Goal: Task Accomplishment & Management: Manage account settings

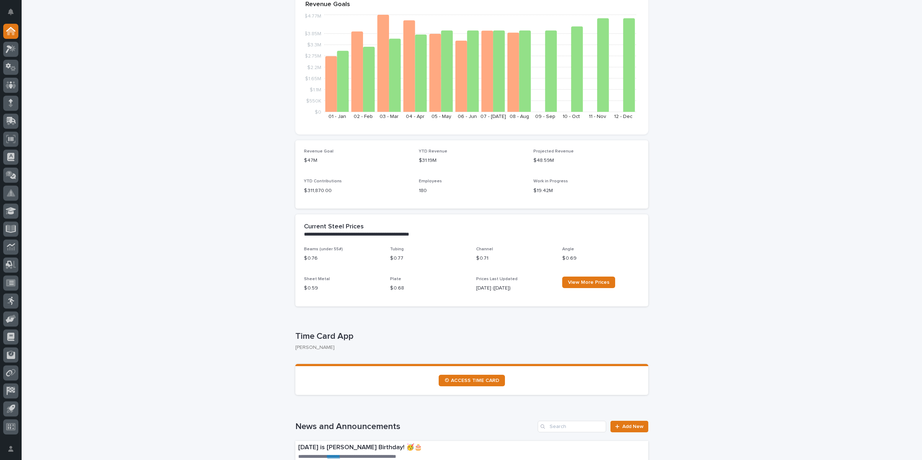
scroll to position [180, 0]
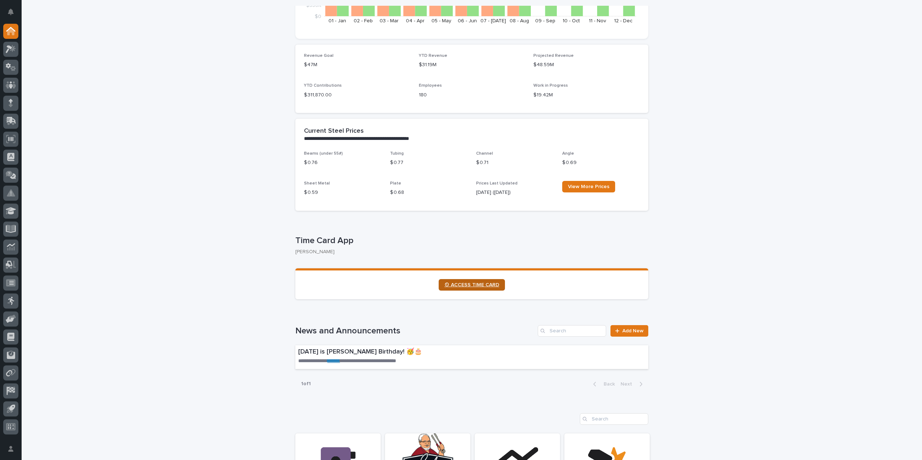
click at [476, 287] on span "⏲ ACCESS TIME CARD" at bounding box center [471, 285] width 55 height 5
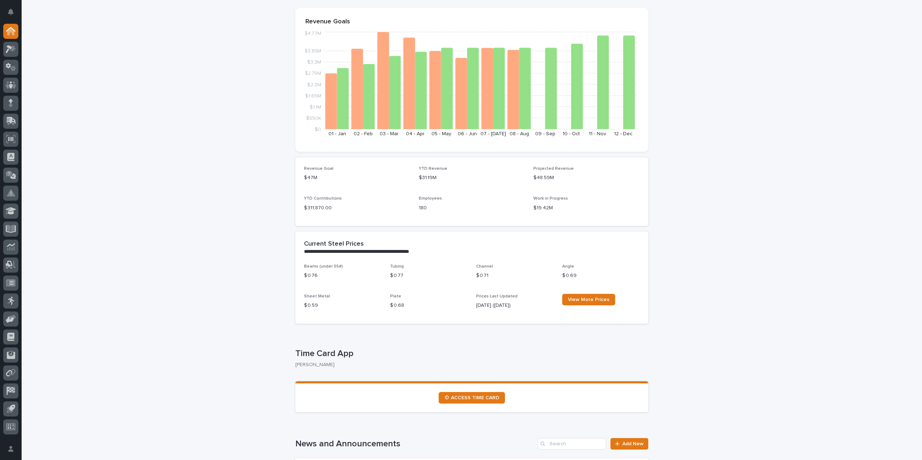
scroll to position [0, 0]
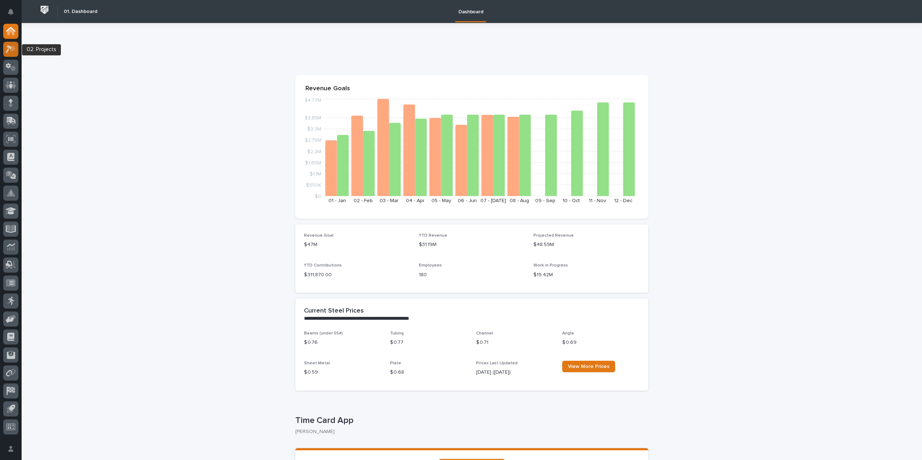
click at [11, 47] on icon at bounding box center [9, 49] width 6 height 8
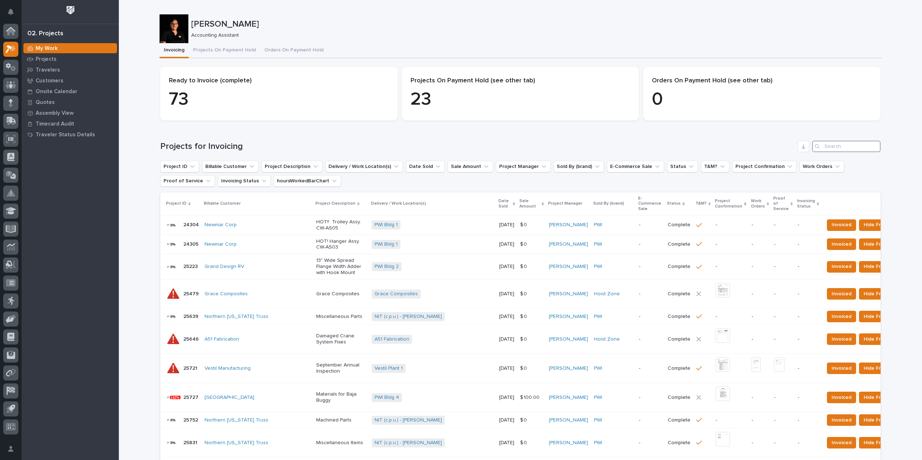
click at [849, 142] on input "Search" at bounding box center [846, 147] width 68 height 12
type input "26810"
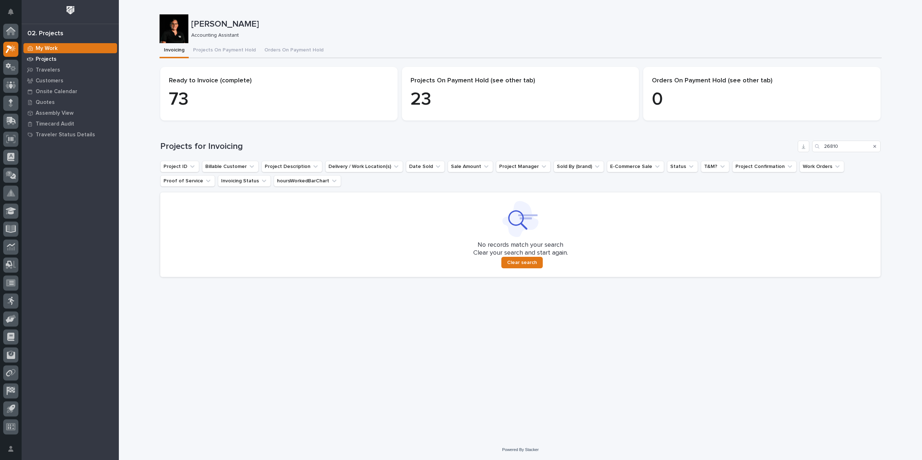
click at [53, 57] on p "Projects" at bounding box center [46, 59] width 21 height 6
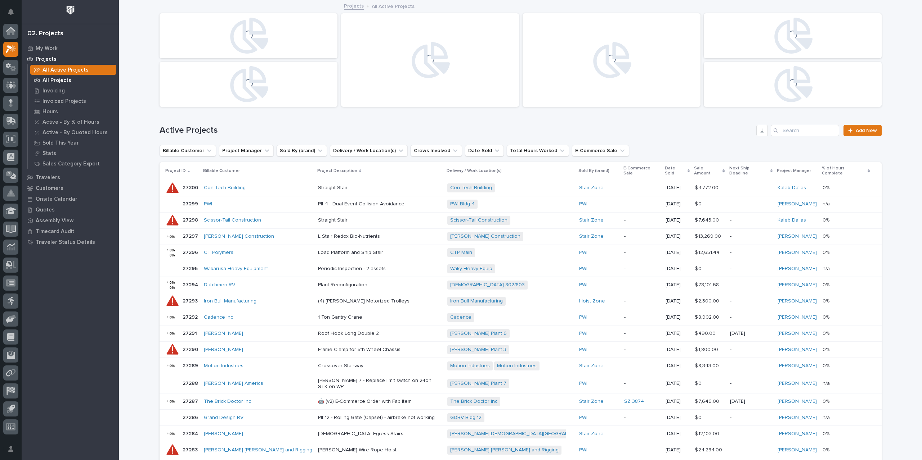
click at [63, 79] on p "All Projects" at bounding box center [56, 80] width 29 height 6
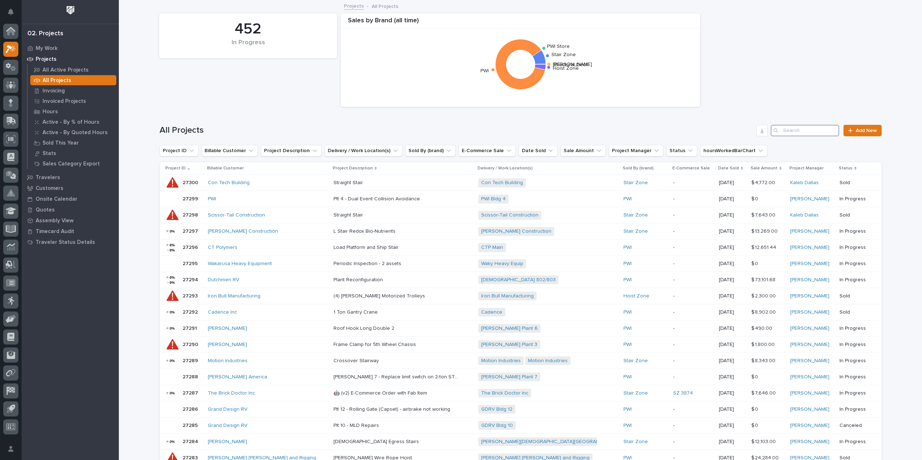
click at [798, 128] on input "Search" at bounding box center [804, 131] width 68 height 12
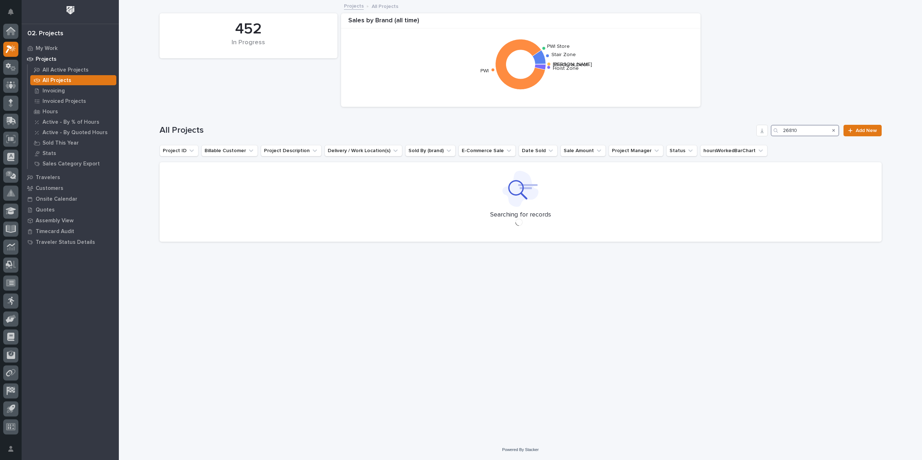
type input "26810"
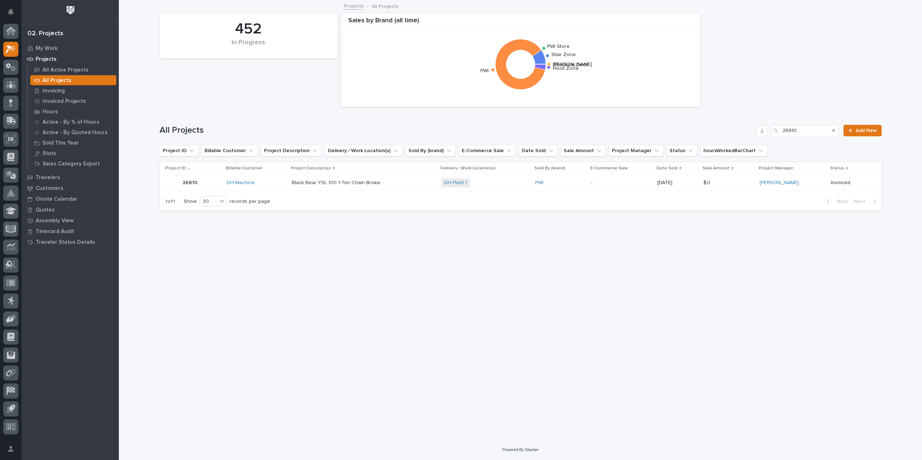
click at [593, 185] on td "-" at bounding box center [621, 183] width 66 height 16
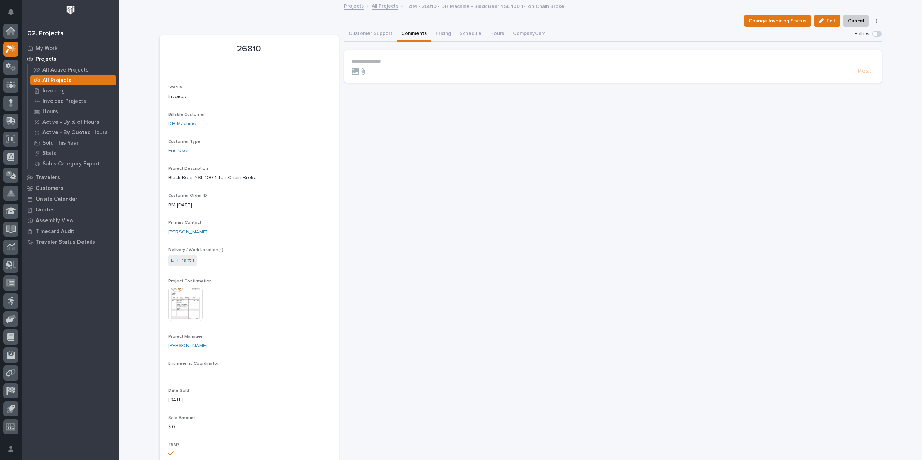
click at [407, 33] on button "Comments" at bounding box center [414, 34] width 34 height 15
click at [436, 36] on button "Pricing" at bounding box center [443, 34] width 24 height 15
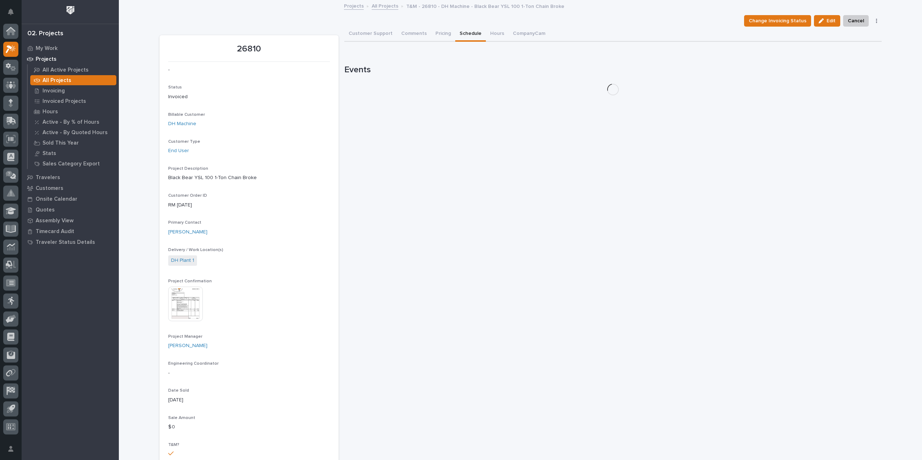
click at [457, 30] on button "Schedule" at bounding box center [470, 34] width 31 height 15
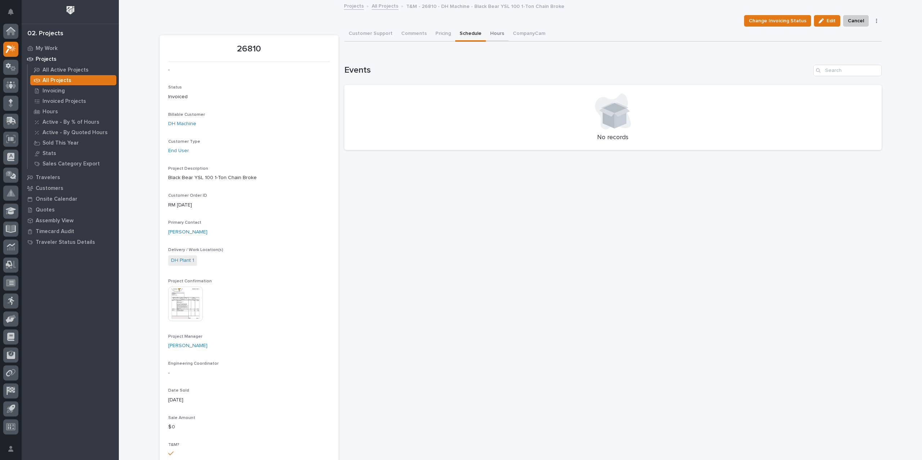
click at [493, 33] on button "Hours" at bounding box center [497, 34] width 23 height 15
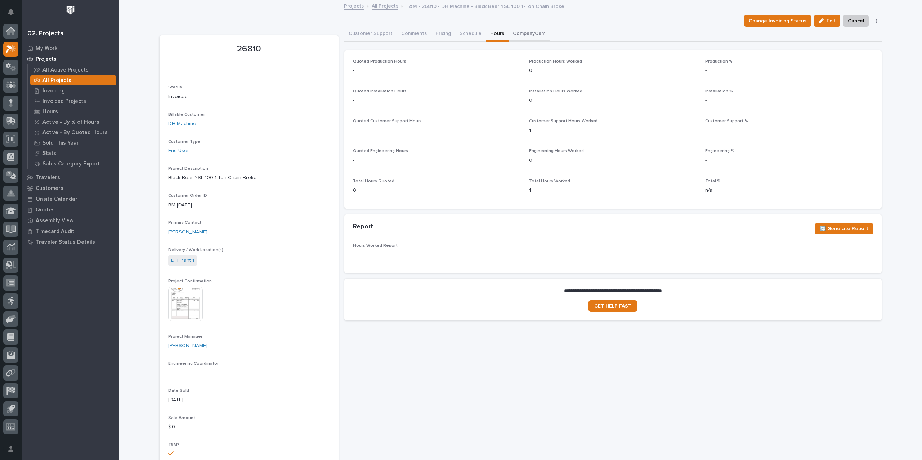
click at [518, 32] on button "CompanyCam" at bounding box center [528, 34] width 41 height 15
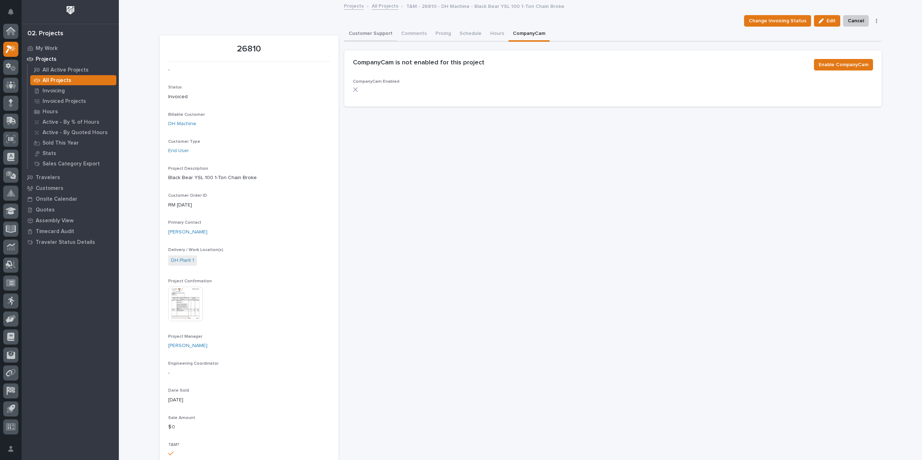
click at [372, 33] on button "Customer Support" at bounding box center [370, 34] width 53 height 15
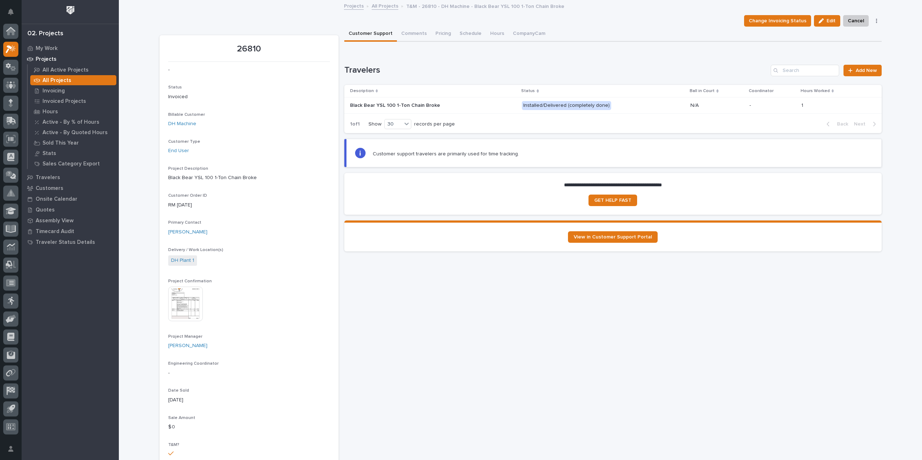
click at [464, 104] on p at bounding box center [413, 106] width 126 height 6
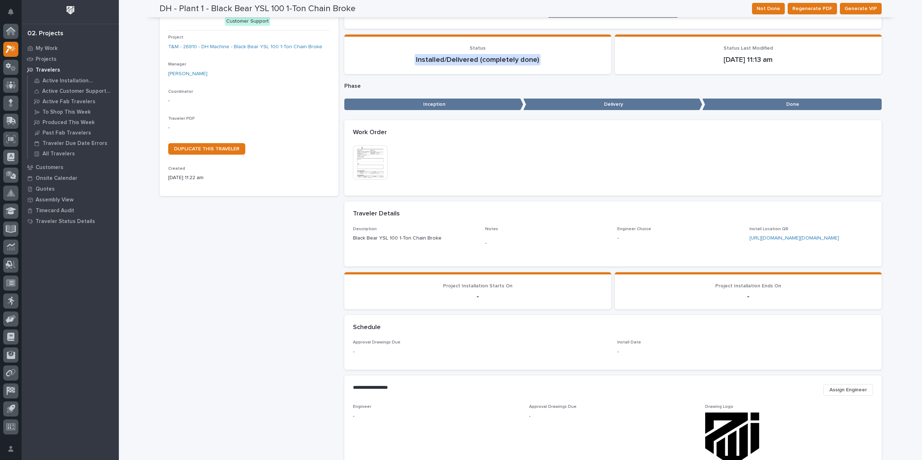
scroll to position [50, 0]
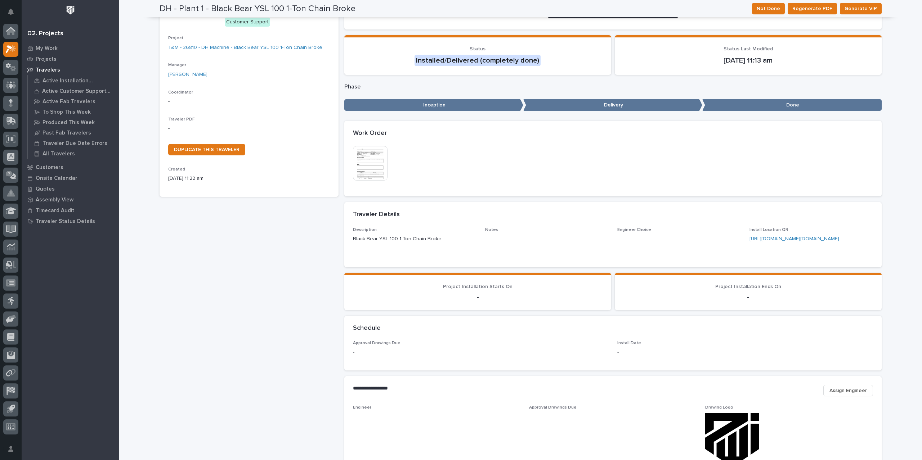
click at [363, 157] on img at bounding box center [370, 163] width 35 height 35
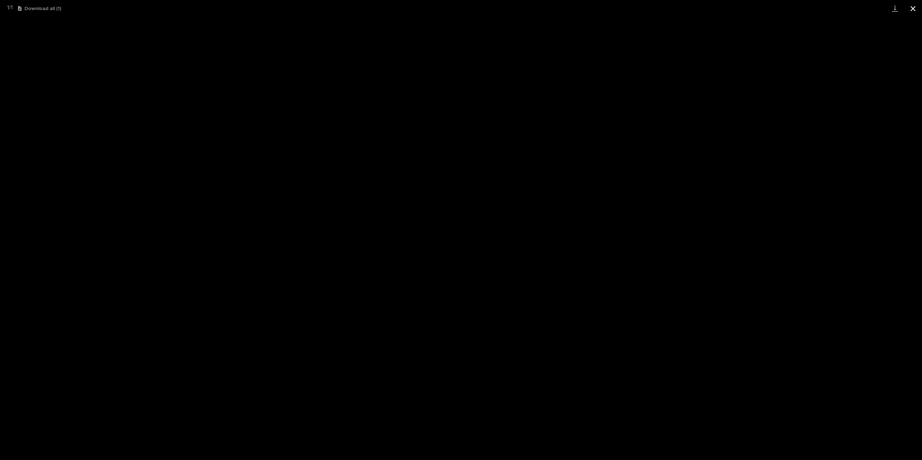
click at [915, 10] on button "Close gallery" at bounding box center [913, 8] width 18 height 17
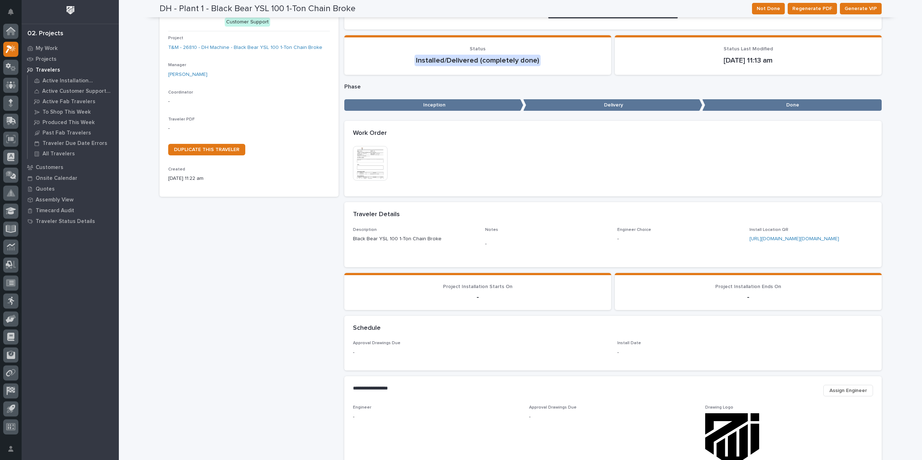
scroll to position [0, 0]
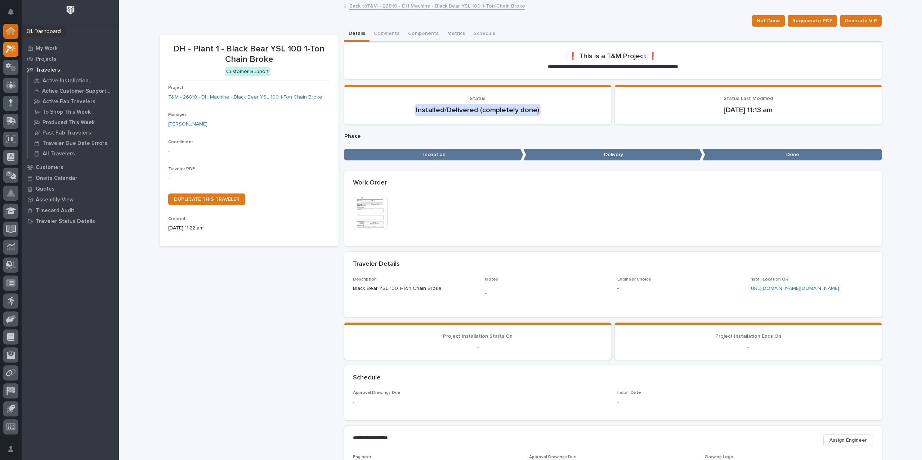
click at [5, 31] on div at bounding box center [10, 31] width 15 height 15
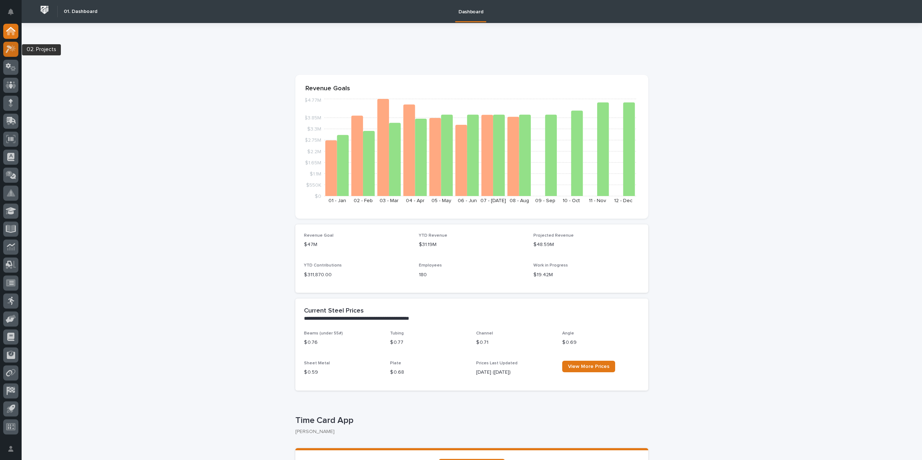
click at [7, 50] on icon at bounding box center [9, 49] width 6 height 8
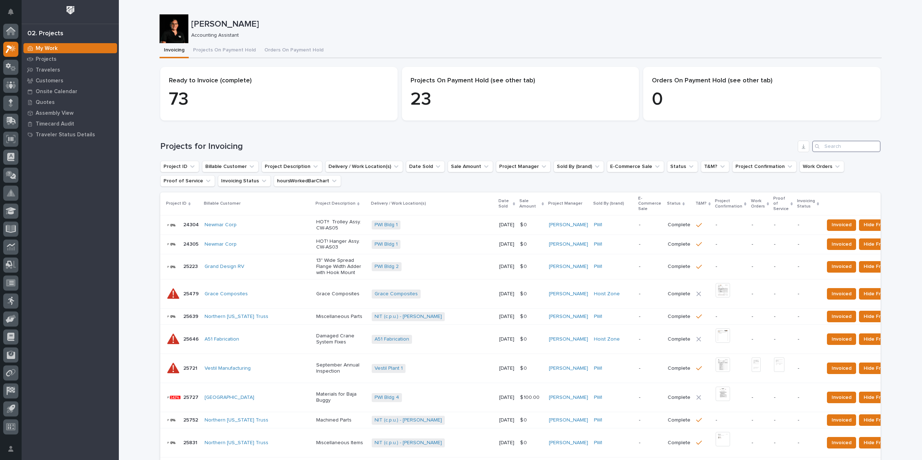
click at [835, 148] on input "Search" at bounding box center [846, 147] width 68 height 12
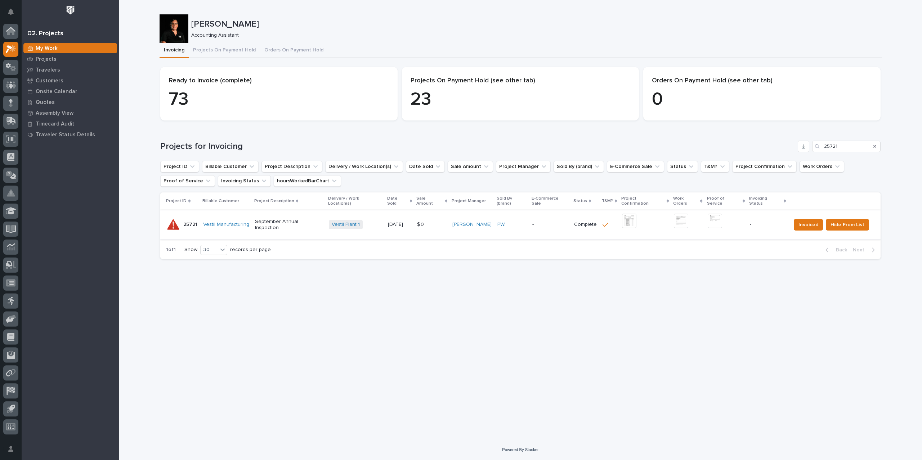
click at [632, 214] on img at bounding box center [629, 221] width 14 height 14
click at [716, 214] on img at bounding box center [714, 221] width 14 height 14
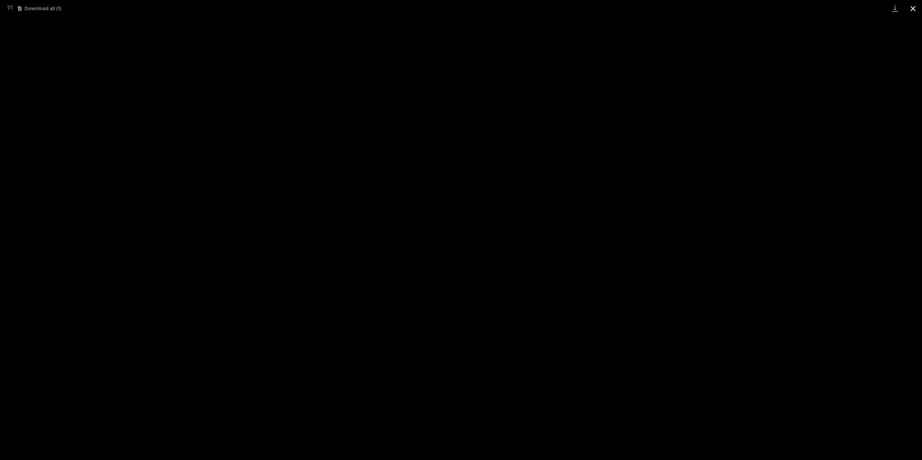
click at [916, 9] on button "Close gallery" at bounding box center [913, 8] width 18 height 17
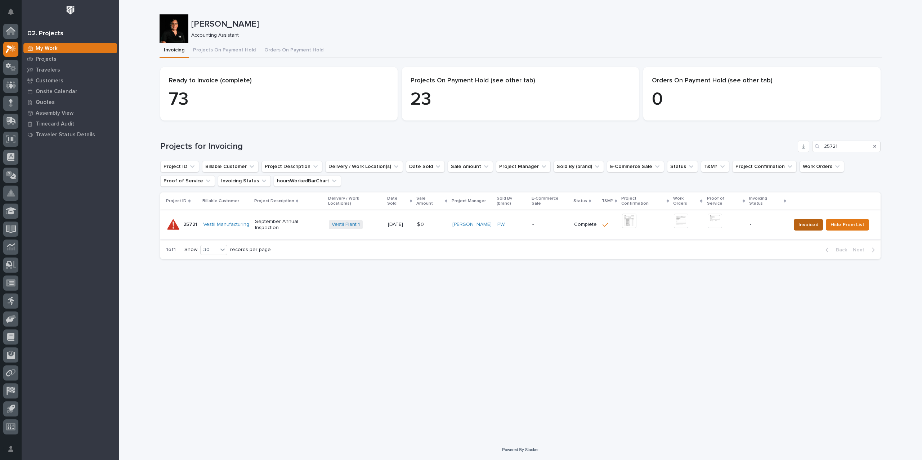
click at [809, 222] on span "Invoiced" at bounding box center [808, 225] width 20 height 9
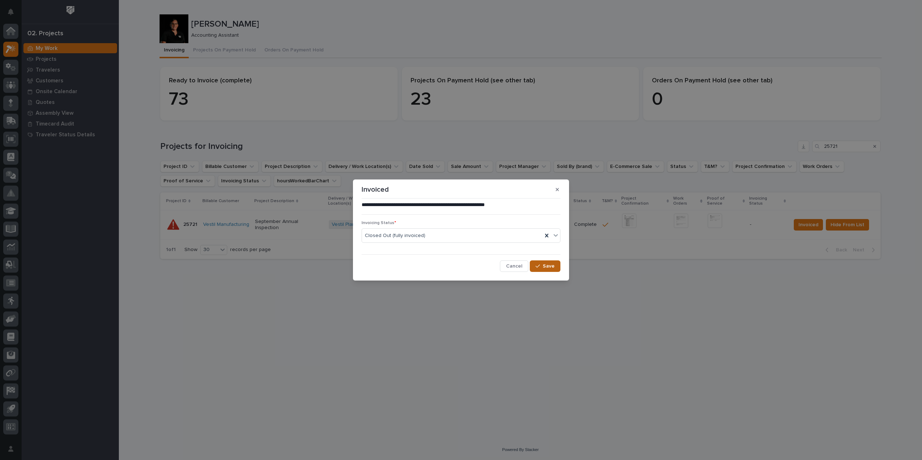
click at [546, 266] on span "Save" at bounding box center [549, 266] width 12 height 6
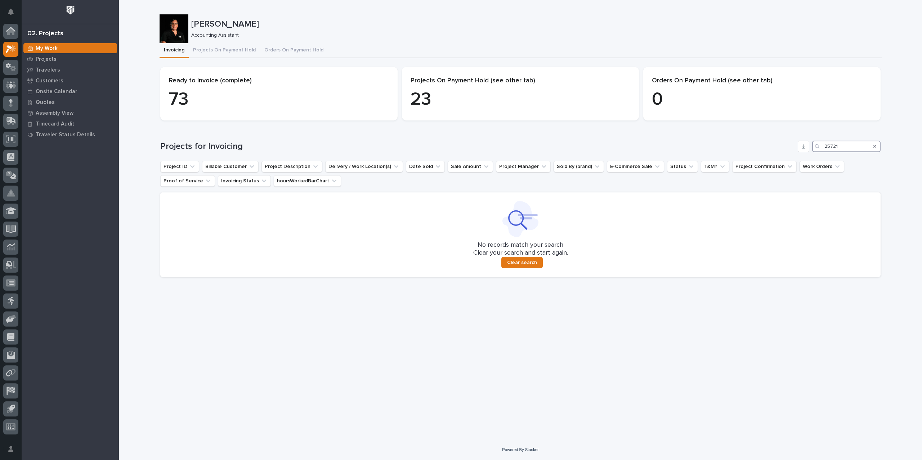
drag, startPoint x: 845, startPoint y: 147, endPoint x: 753, endPoint y: 155, distance: 92.6
click at [753, 155] on div "Projects for Invoicing 25721 Project ID Billable Customer Project Description D…" at bounding box center [520, 209] width 720 height 136
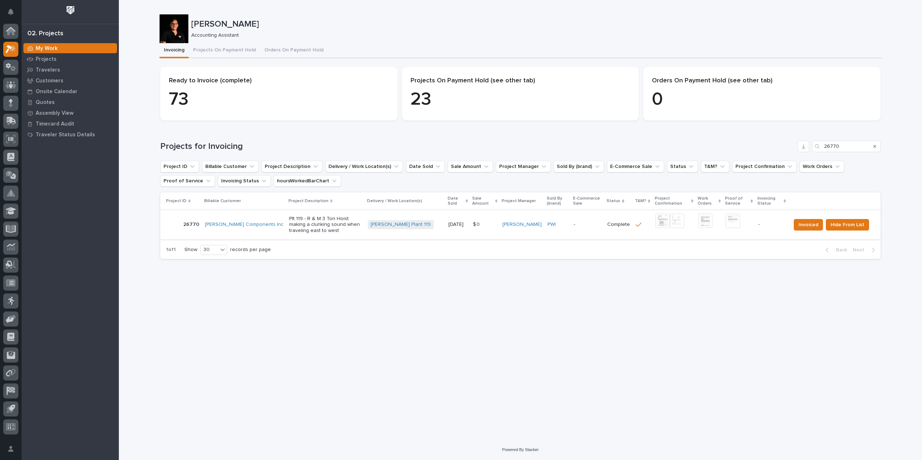
click at [655, 224] on img at bounding box center [662, 221] width 14 height 14
click at [729, 226] on img at bounding box center [732, 221] width 14 height 14
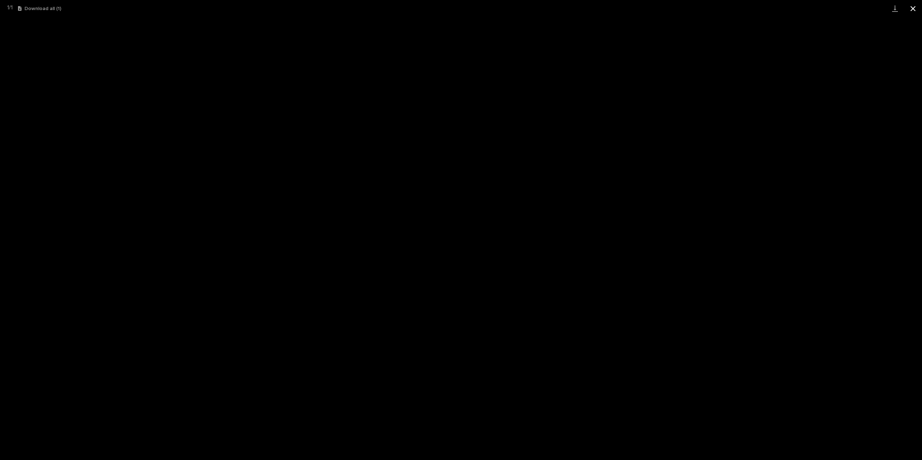
click at [914, 5] on button "Close gallery" at bounding box center [913, 8] width 18 height 17
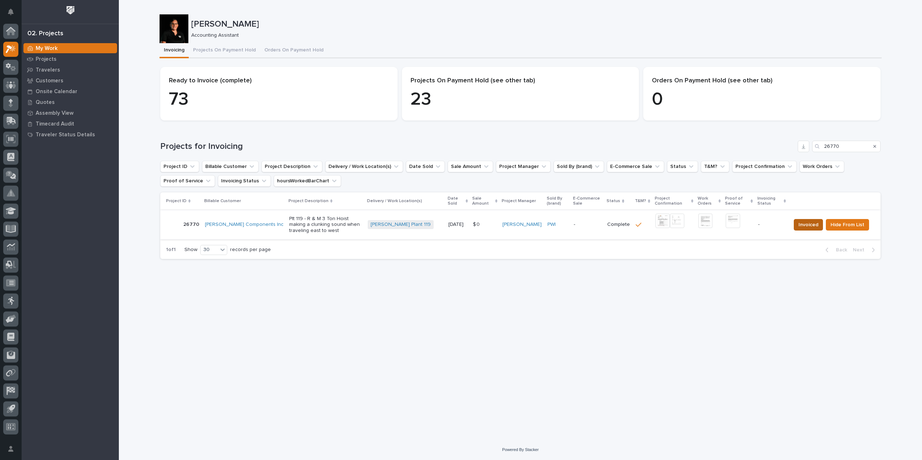
click at [811, 226] on span "Invoiced" at bounding box center [808, 225] width 20 height 9
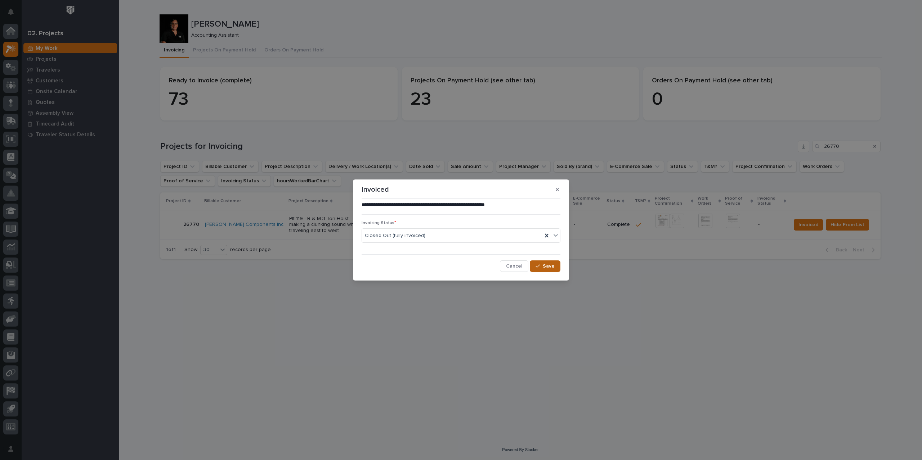
click at [542, 267] on div "button" at bounding box center [538, 266] width 7 height 5
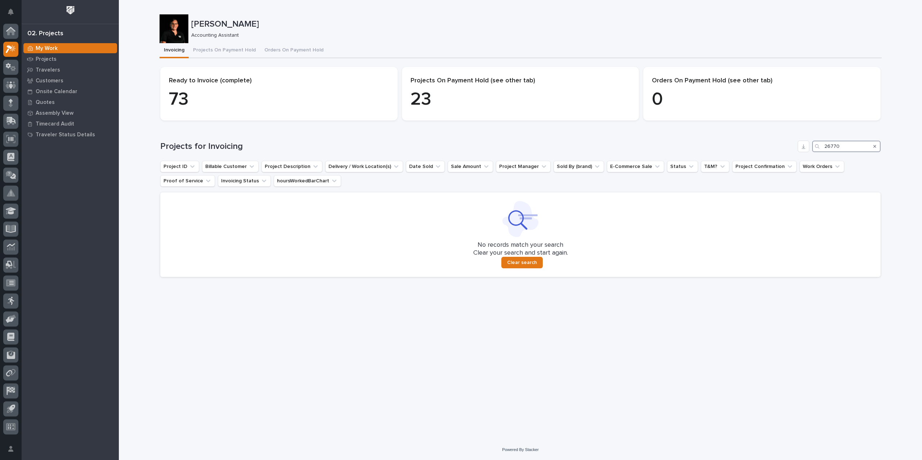
drag, startPoint x: 845, startPoint y: 149, endPoint x: 796, endPoint y: 150, distance: 49.7
click at [796, 150] on div "Projects for Invoicing 26770" at bounding box center [520, 147] width 720 height 12
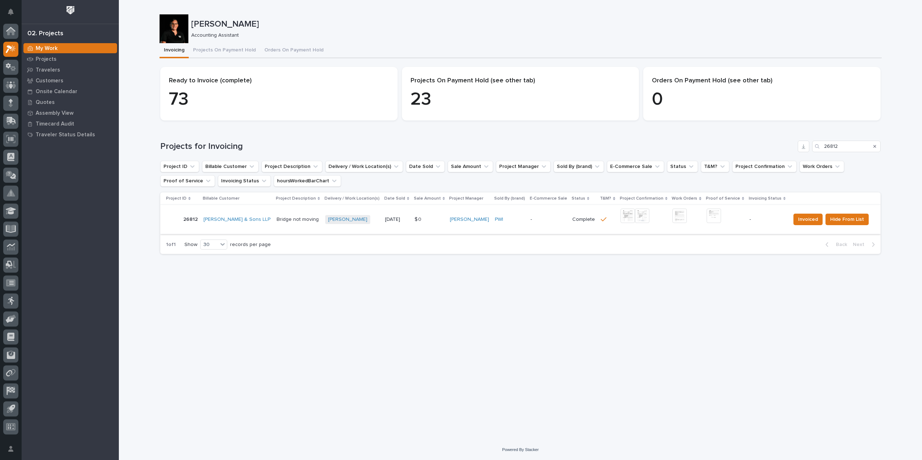
click at [622, 218] on img at bounding box center [627, 216] width 14 height 14
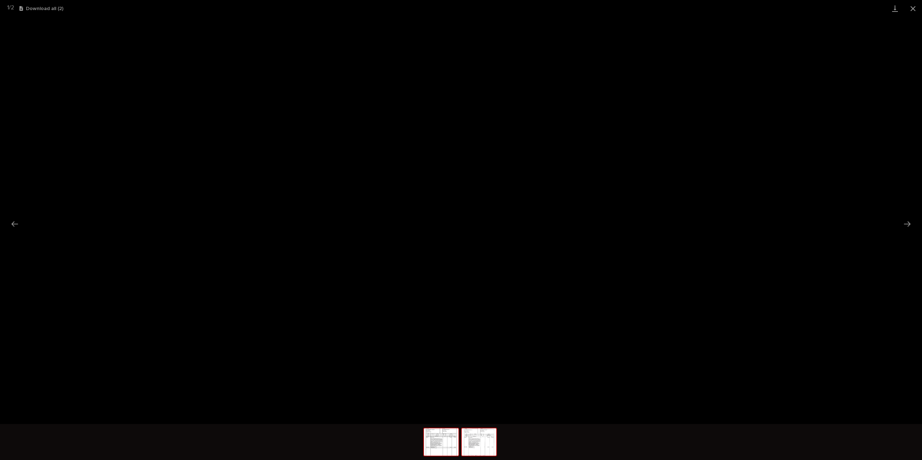
click at [486, 444] on img at bounding box center [479, 442] width 35 height 27
click at [435, 452] on img at bounding box center [441, 442] width 35 height 27
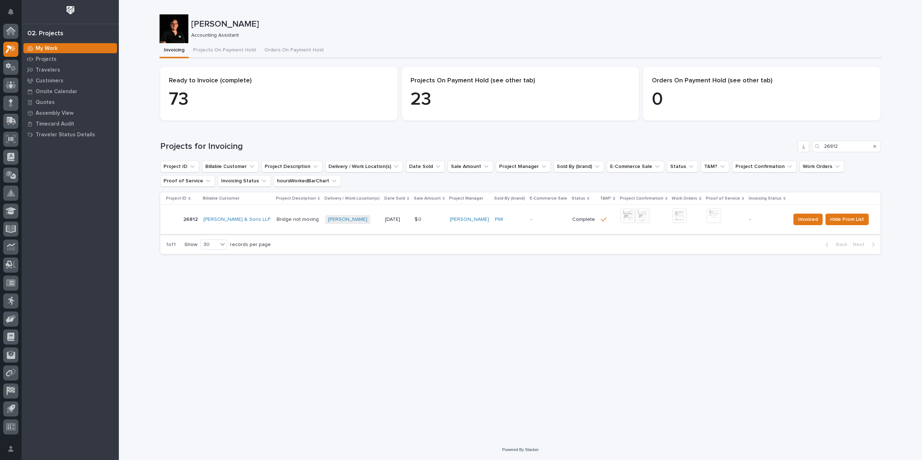
click at [711, 218] on img at bounding box center [713, 216] width 14 height 14
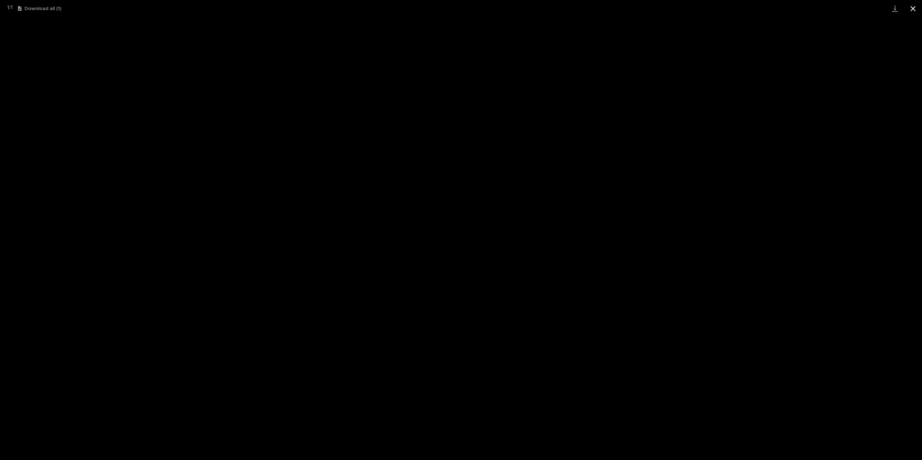
click at [919, 6] on button "Close gallery" at bounding box center [913, 8] width 18 height 17
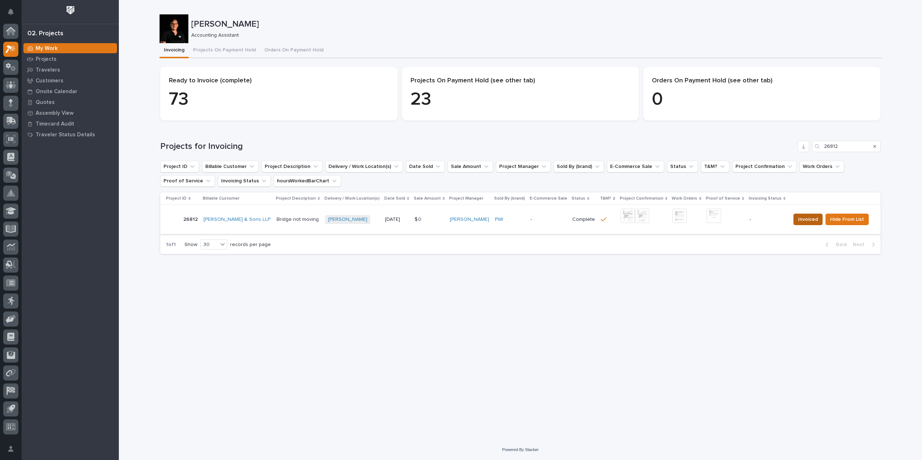
click at [805, 224] on span "Invoiced" at bounding box center [808, 219] width 20 height 9
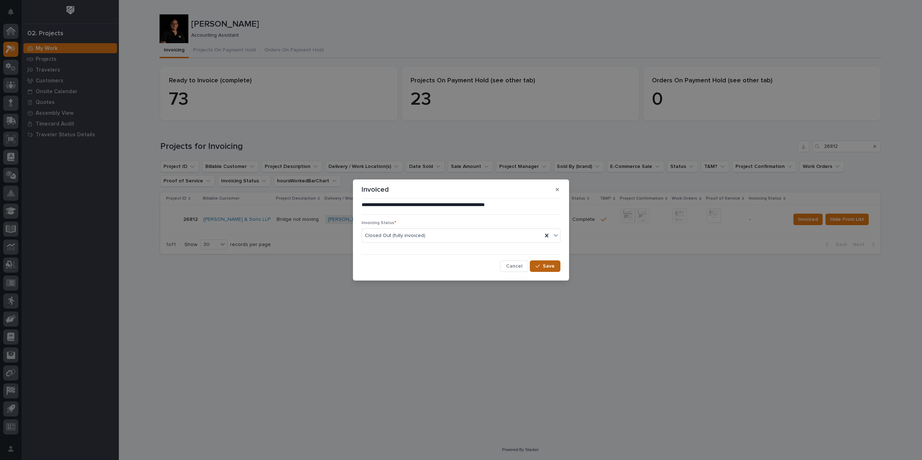
click at [544, 268] on span "Save" at bounding box center [549, 266] width 12 height 6
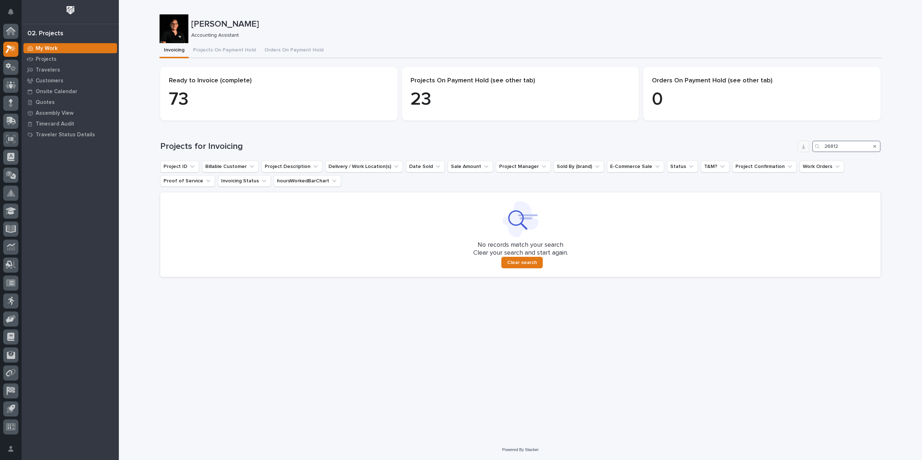
drag, startPoint x: 846, startPoint y: 145, endPoint x: 798, endPoint y: 147, distance: 47.9
click at [798, 147] on div "Projects for Invoicing 26812" at bounding box center [520, 147] width 720 height 12
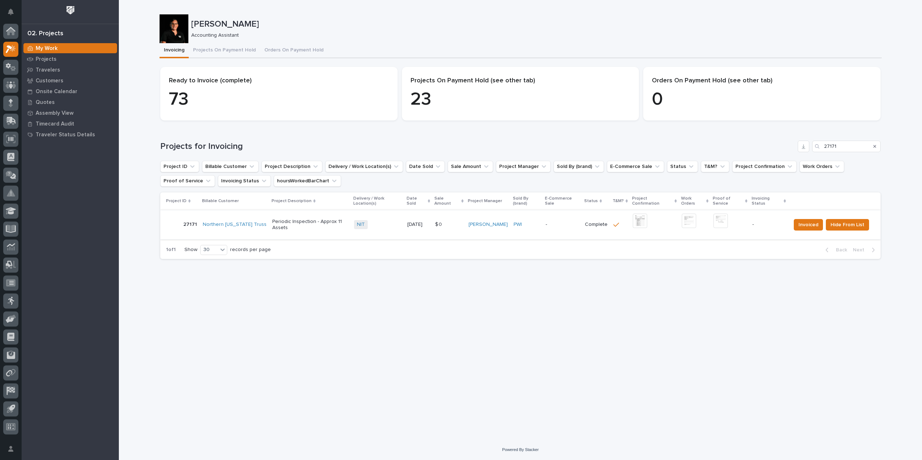
click at [640, 214] on img at bounding box center [640, 221] width 14 height 14
click at [637, 219] on img at bounding box center [640, 221] width 14 height 14
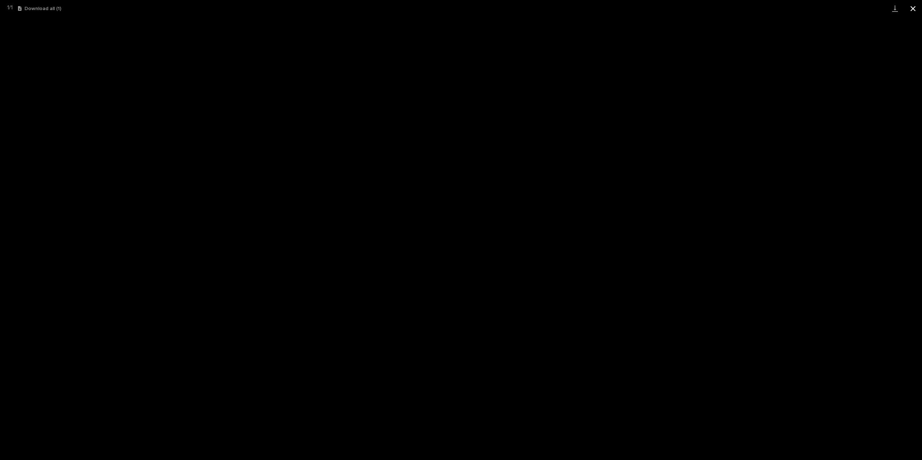
click at [916, 7] on button "Close gallery" at bounding box center [913, 8] width 18 height 17
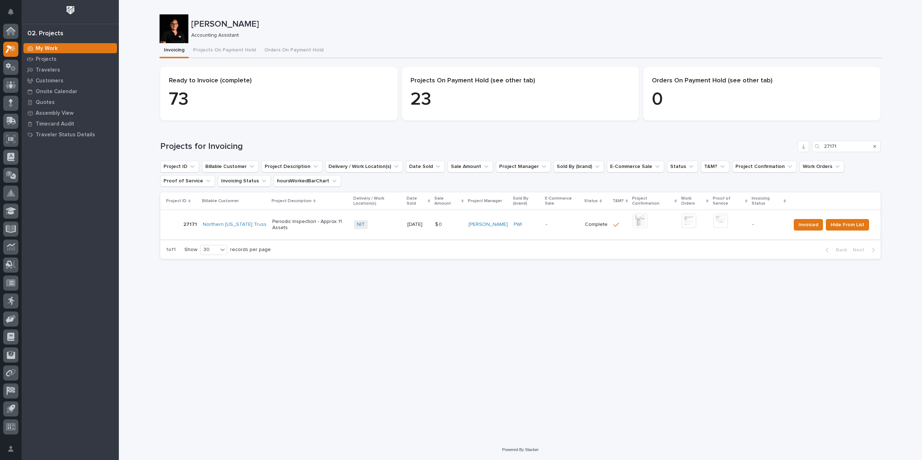
click at [721, 215] on img at bounding box center [720, 221] width 14 height 14
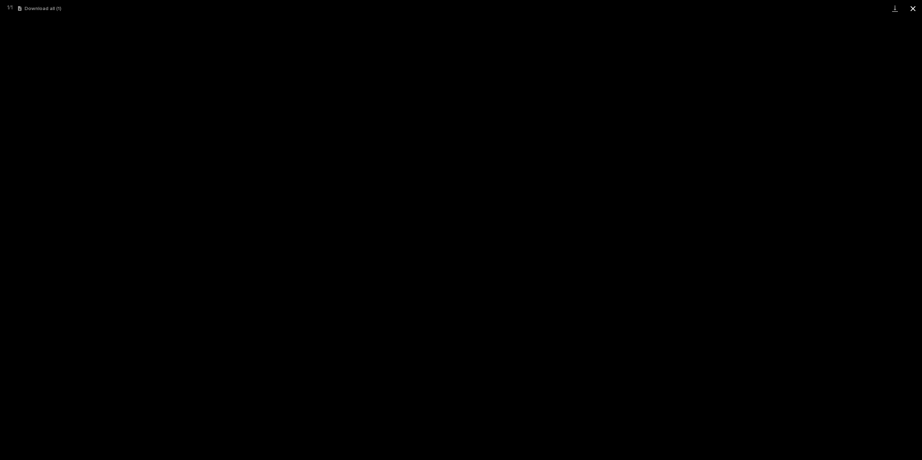
click at [913, 9] on button "Close gallery" at bounding box center [913, 8] width 18 height 17
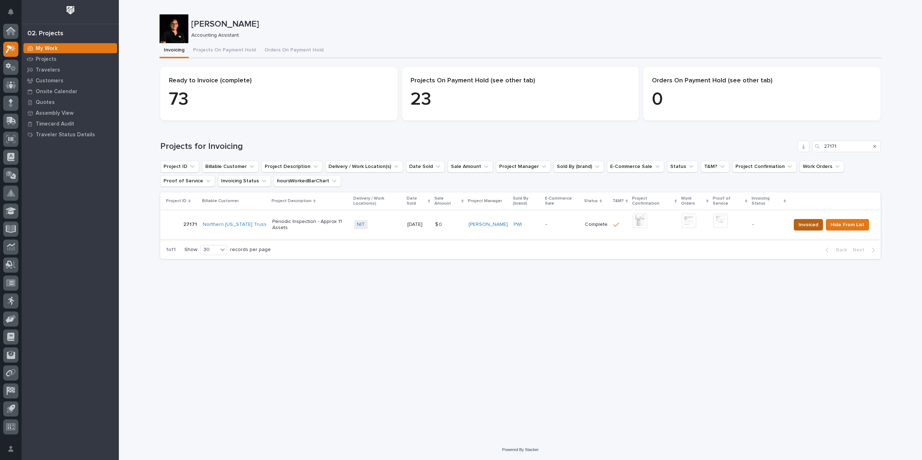
click at [801, 222] on span "Invoiced" at bounding box center [808, 225] width 20 height 9
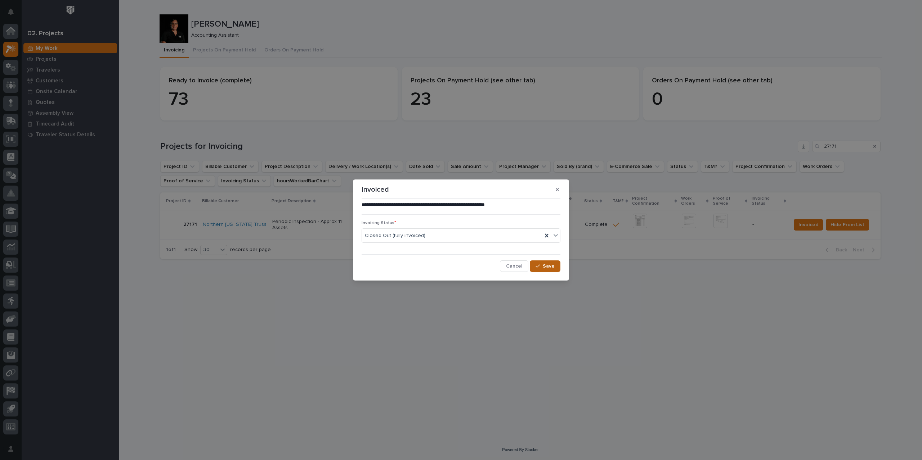
click at [547, 265] on span "Save" at bounding box center [549, 266] width 12 height 6
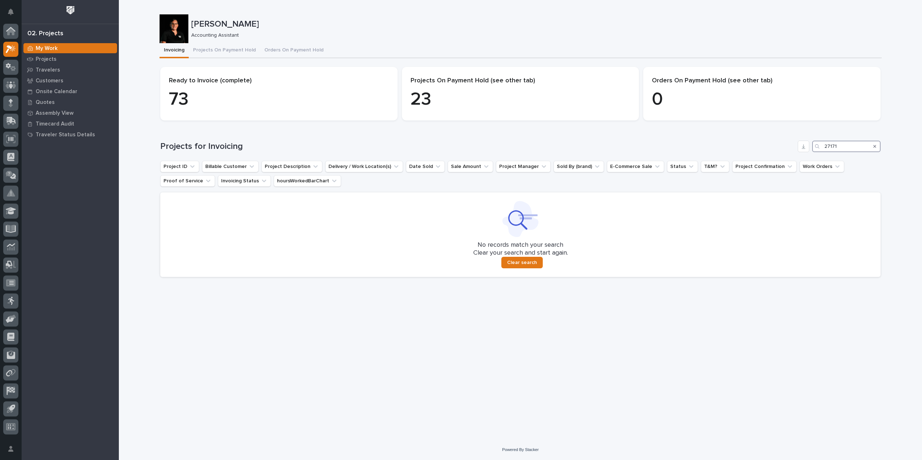
click at [788, 154] on div "Projects for Invoicing 27171 Project ID Billable Customer Project Description D…" at bounding box center [520, 209] width 720 height 136
click at [830, 148] on input "207216" at bounding box center [846, 147] width 68 height 12
type input "27216"
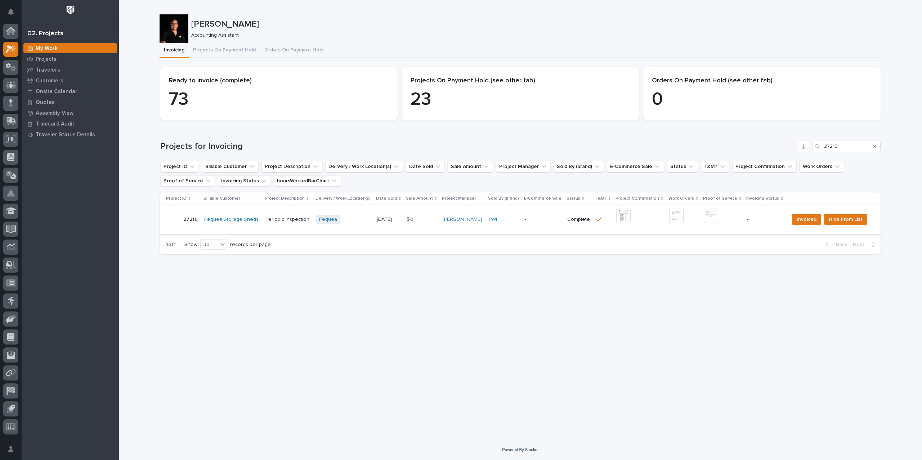
click at [620, 217] on img at bounding box center [623, 216] width 14 height 14
click at [620, 218] on img at bounding box center [623, 216] width 14 height 14
click at [707, 217] on img at bounding box center [710, 216] width 14 height 14
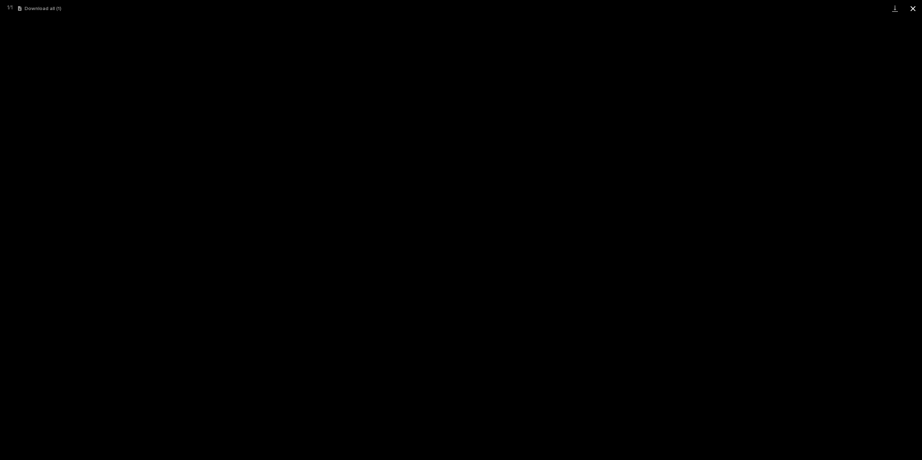
click at [913, 11] on button "Close gallery" at bounding box center [913, 8] width 18 height 17
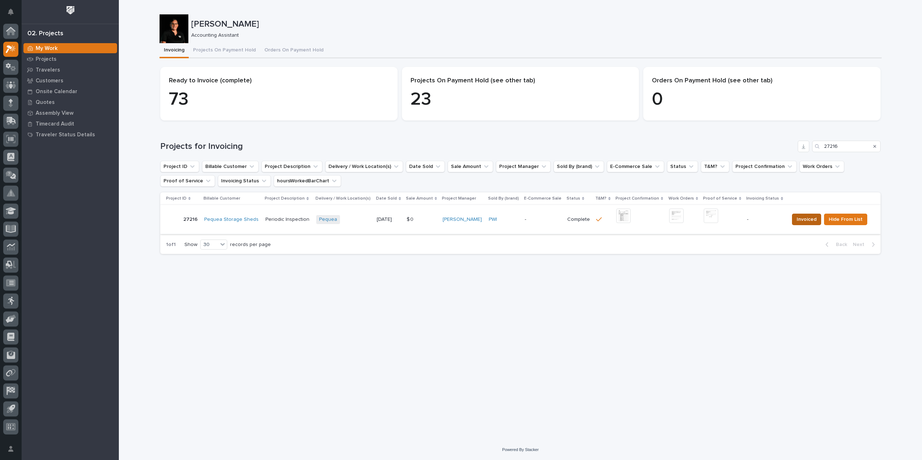
click at [809, 218] on span "Invoiced" at bounding box center [806, 219] width 20 height 9
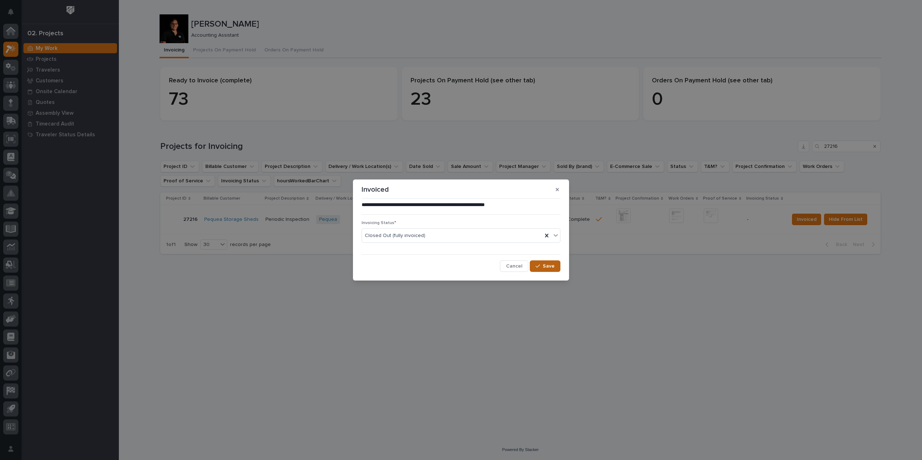
click at [547, 265] on span "Save" at bounding box center [549, 266] width 12 height 6
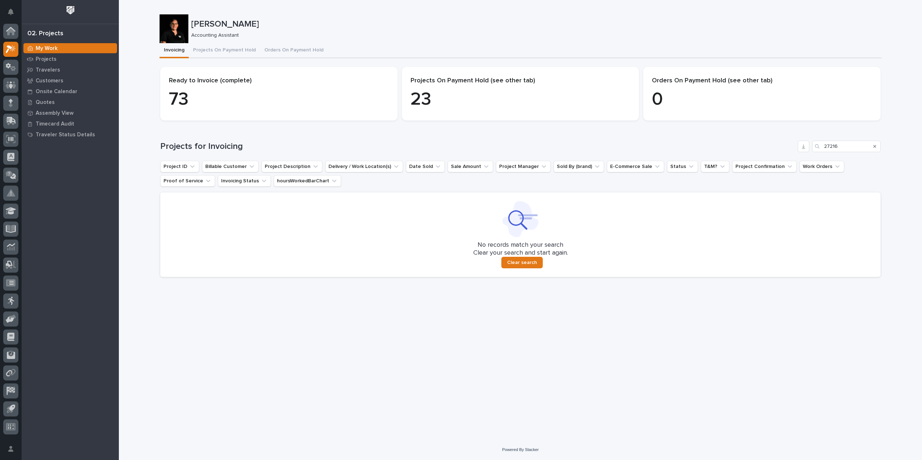
click at [873, 148] on icon "Search" at bounding box center [874, 146] width 3 height 3
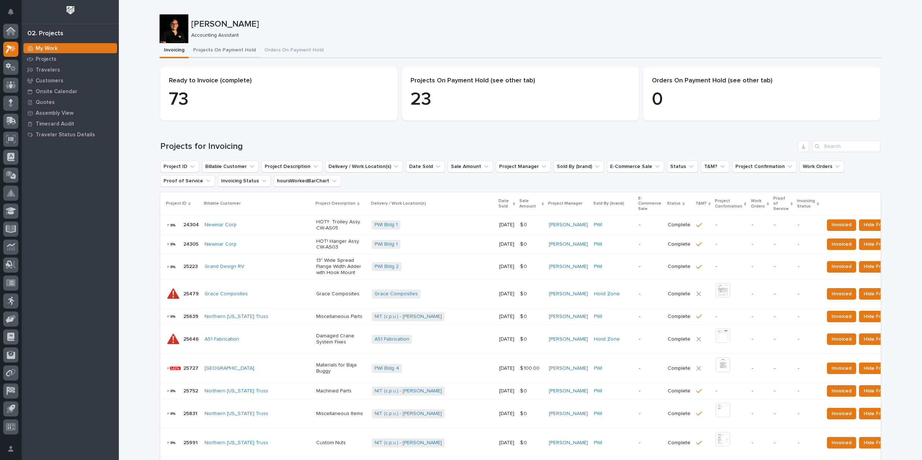
click at [219, 53] on button "Projects On Payment Hold" at bounding box center [224, 50] width 71 height 15
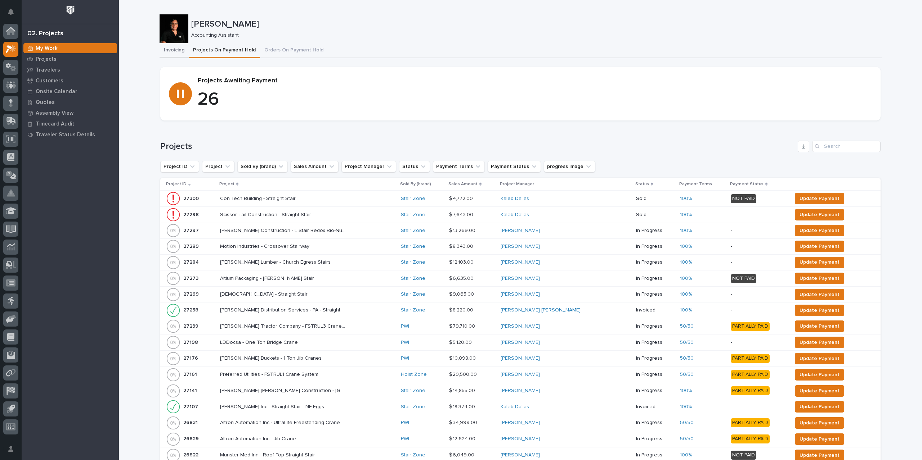
click at [164, 53] on button "Invoicing" at bounding box center [173, 50] width 29 height 15
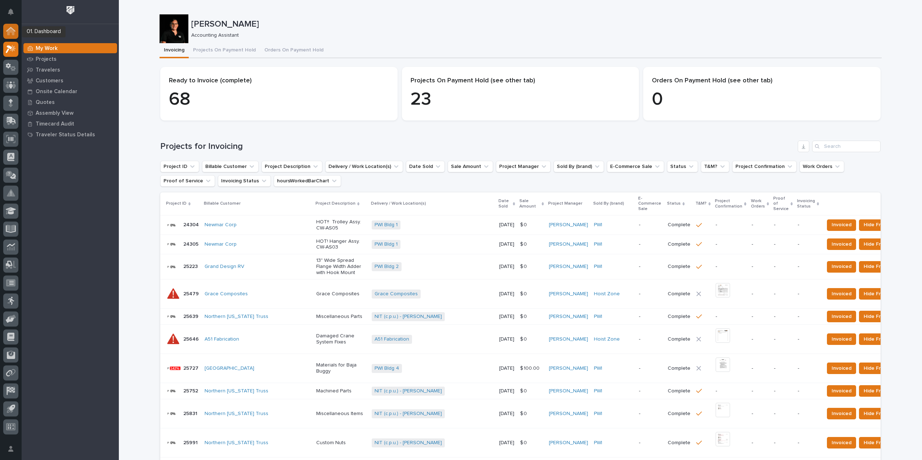
click at [10, 30] on icon at bounding box center [10, 31] width 7 height 7
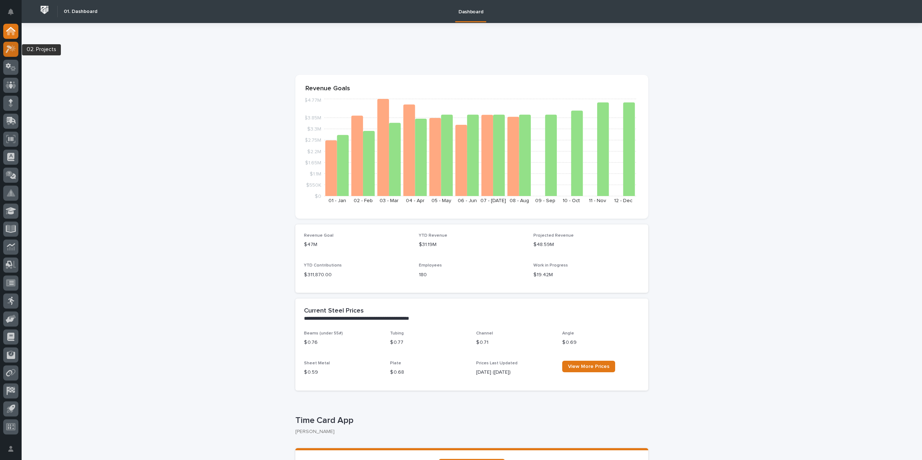
click at [8, 49] on icon at bounding box center [9, 49] width 6 height 8
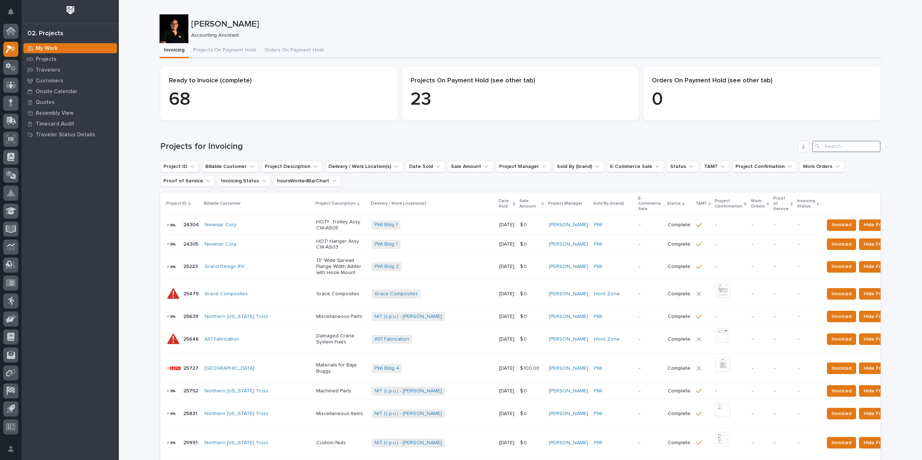
click at [858, 144] on input "Search" at bounding box center [846, 147] width 68 height 12
type input "25522"
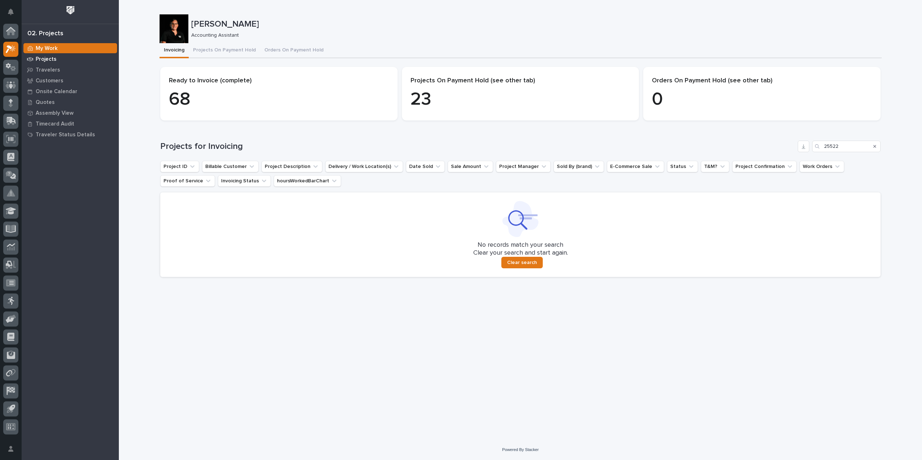
click at [50, 60] on p "Projects" at bounding box center [46, 59] width 21 height 6
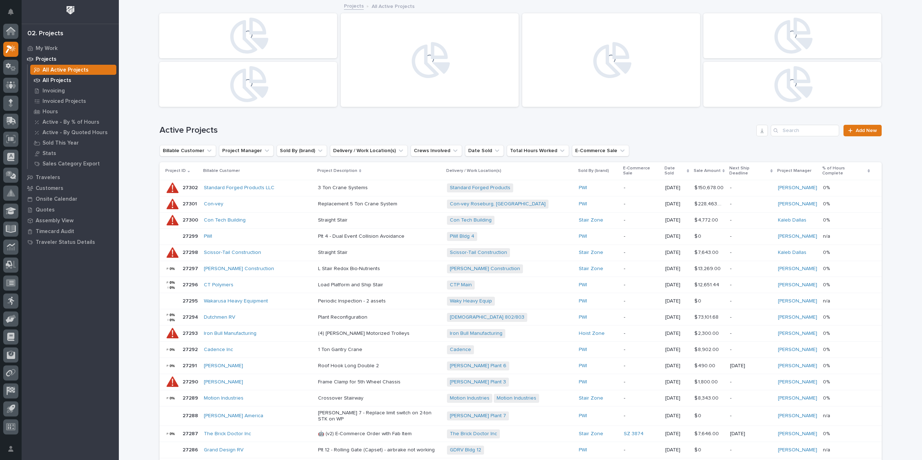
click at [58, 81] on p "All Projects" at bounding box center [56, 80] width 29 height 6
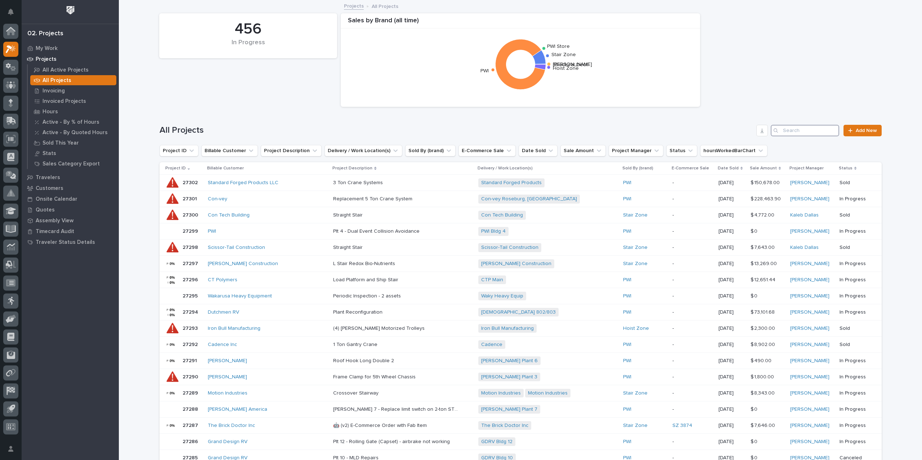
click at [804, 131] on input "Search" at bounding box center [804, 131] width 68 height 12
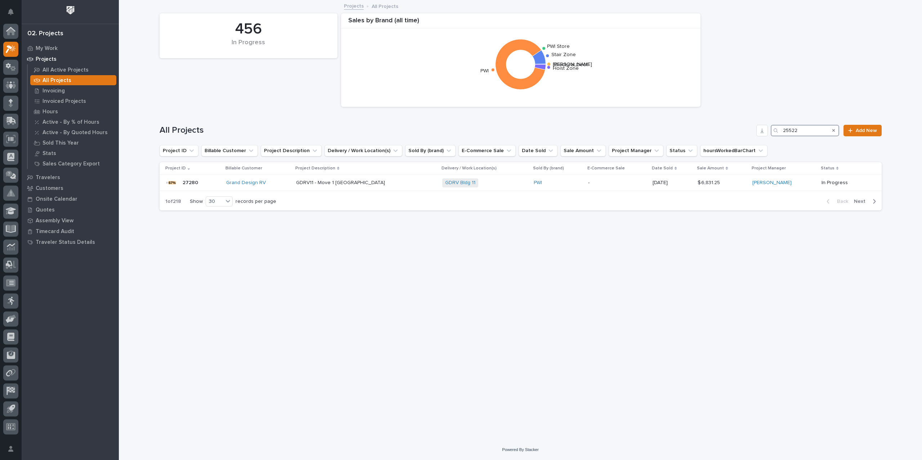
type input "25522"
click at [592, 183] on p "-" at bounding box center [602, 183] width 62 height 6
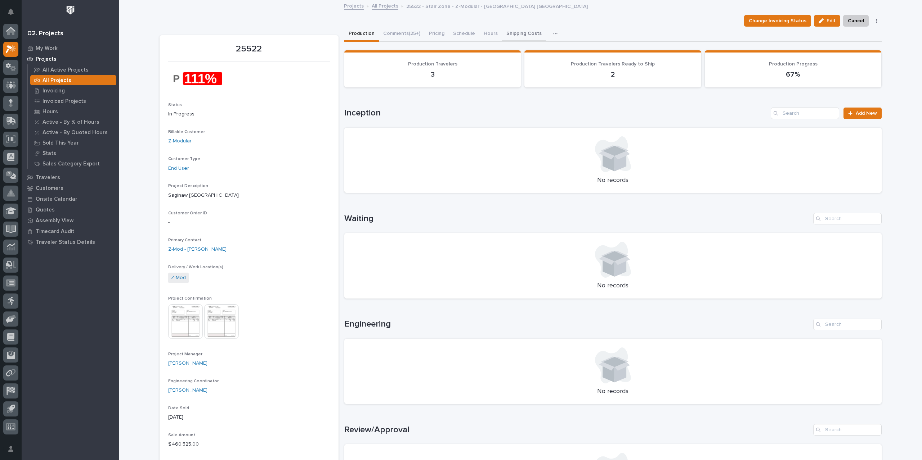
click at [522, 31] on button "Shipping Costs" at bounding box center [524, 34] width 44 height 15
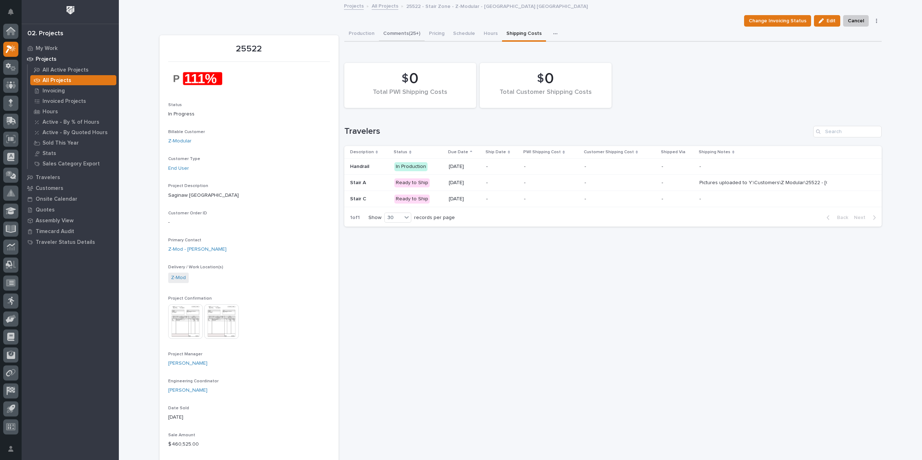
click at [406, 34] on button "Comments (25+)" at bounding box center [402, 34] width 46 height 15
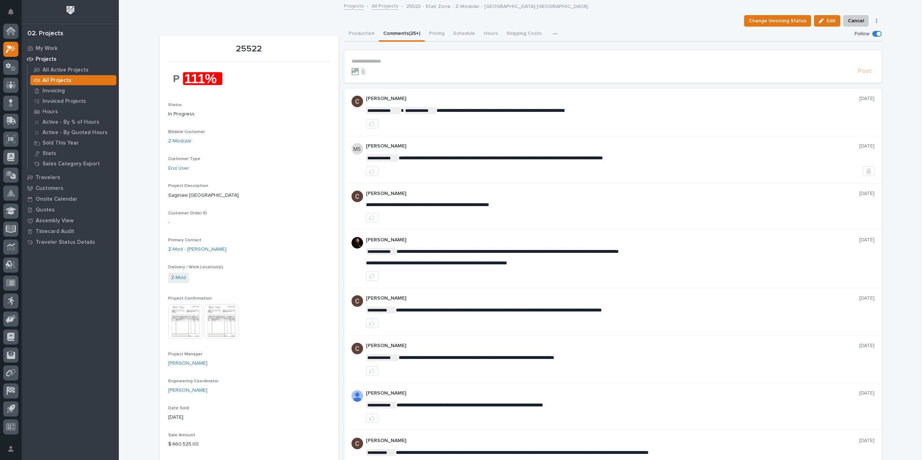
click at [391, 63] on p "**********" at bounding box center [612, 61] width 523 height 6
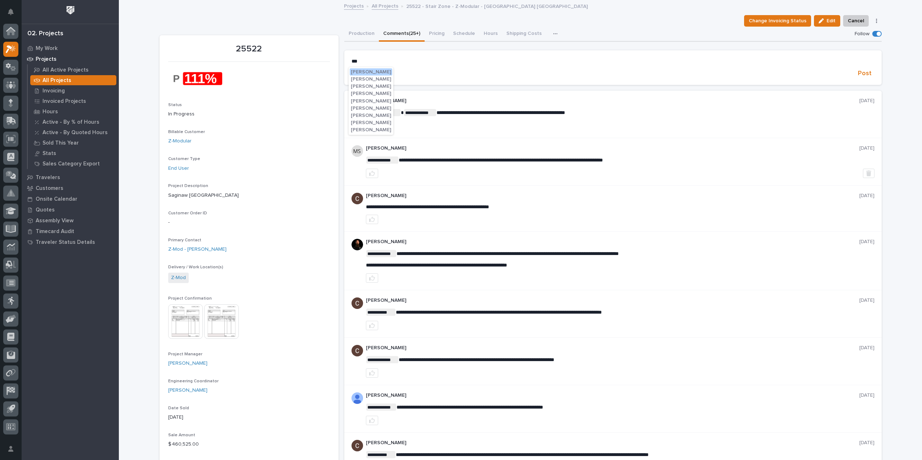
click at [374, 100] on span "[PERSON_NAME]" at bounding box center [371, 101] width 40 height 5
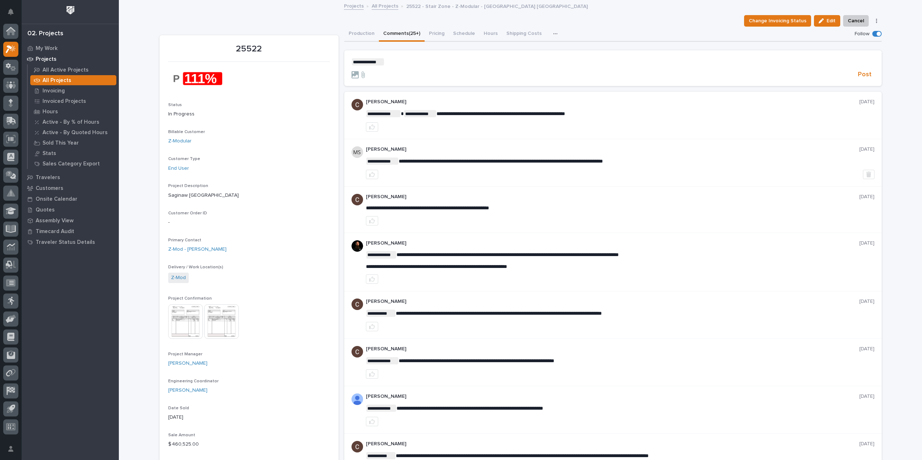
click at [384, 60] on p "**********" at bounding box center [612, 61] width 523 height 7
click at [400, 73] on span "[PERSON_NAME]" at bounding box center [403, 72] width 40 height 5
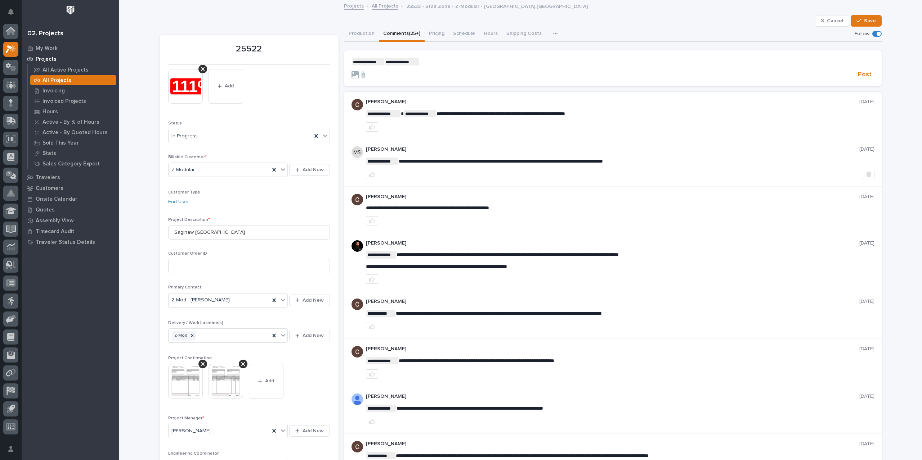
click at [415, 62] on span "**********" at bounding box center [401, 61] width 34 height 7
click at [424, 62] on p "**********" at bounding box center [612, 61] width 523 height 7
click at [445, 80] on span "[PERSON_NAME]" at bounding box center [438, 79] width 40 height 5
click at [839, 20] on span "Cancel" at bounding box center [835, 21] width 16 height 6
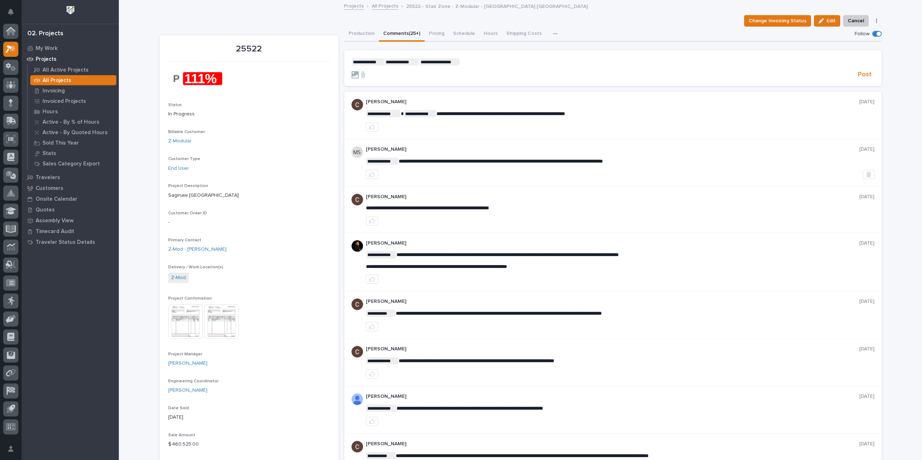
click at [473, 61] on p "**********" at bounding box center [612, 61] width 523 height 7
click at [619, 62] on span "**********" at bounding box center [557, 61] width 195 height 5
click at [858, 73] on span "Post" at bounding box center [865, 75] width 14 height 8
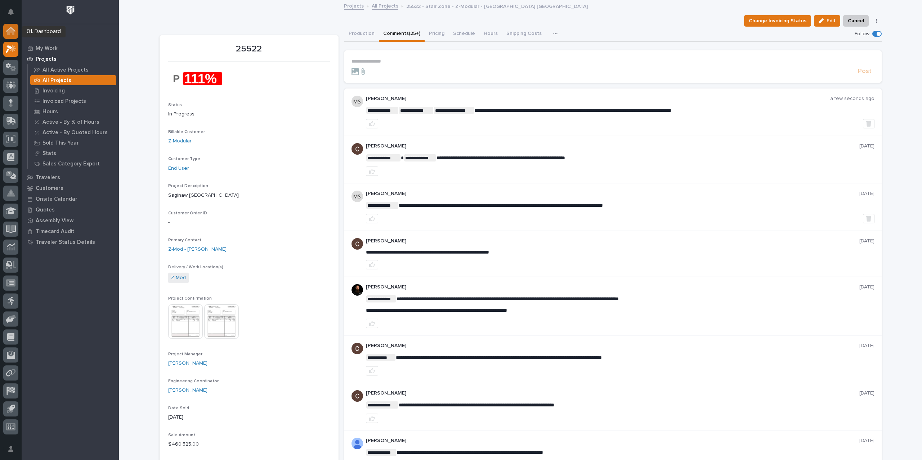
click at [9, 33] on icon at bounding box center [10, 31] width 7 height 7
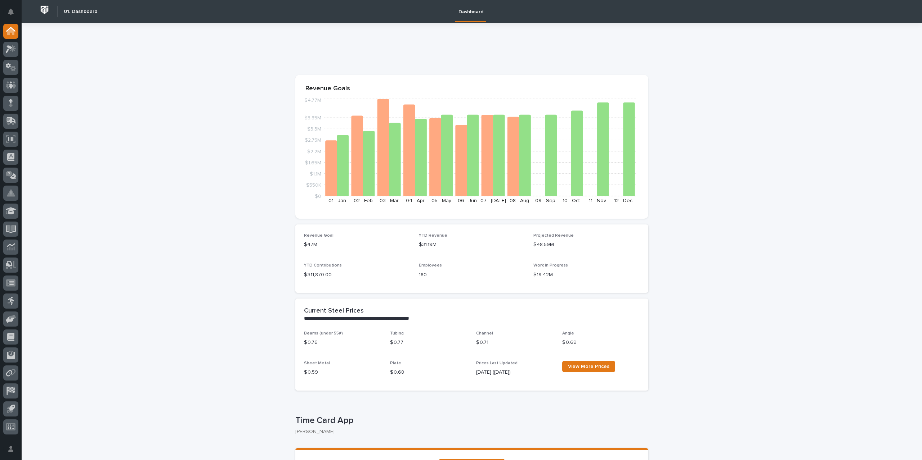
scroll to position [72, 0]
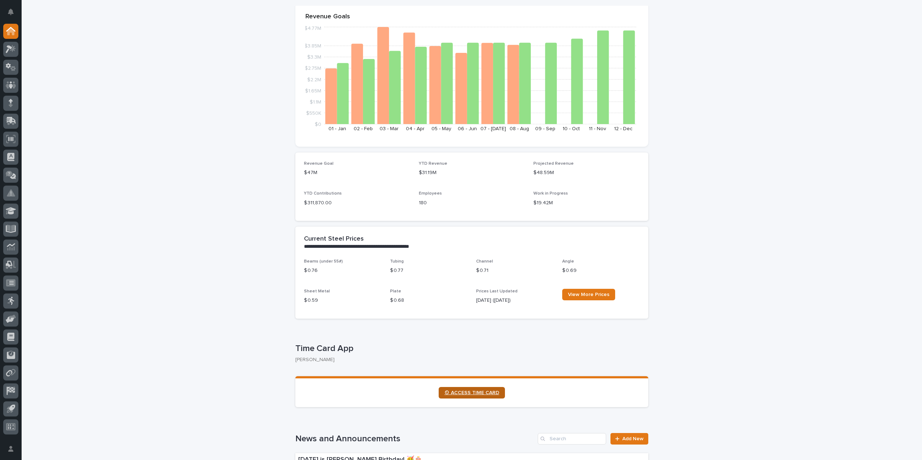
click at [450, 392] on span "⏲ ACCESS TIME CARD" at bounding box center [471, 393] width 55 height 5
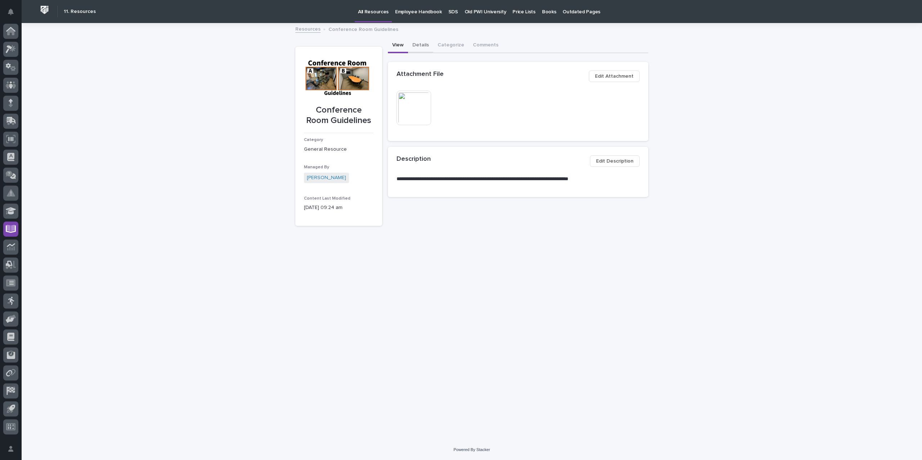
click at [418, 48] on button "Details" at bounding box center [420, 45] width 25 height 15
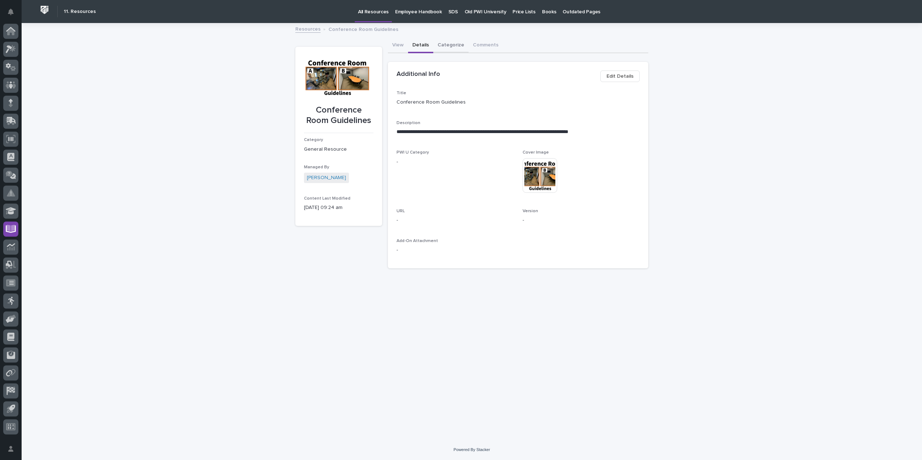
click at [447, 44] on button "Categorize" at bounding box center [450, 45] width 35 height 15
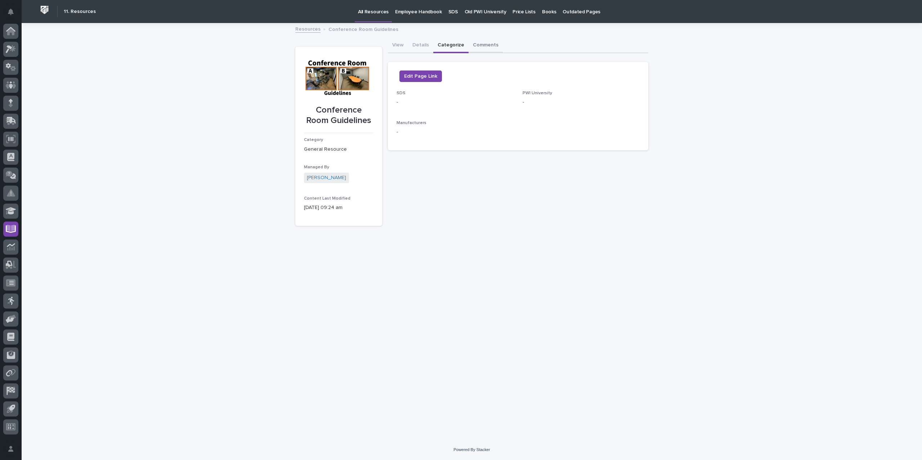
click at [485, 44] on button "Comments" at bounding box center [485, 45] width 34 height 15
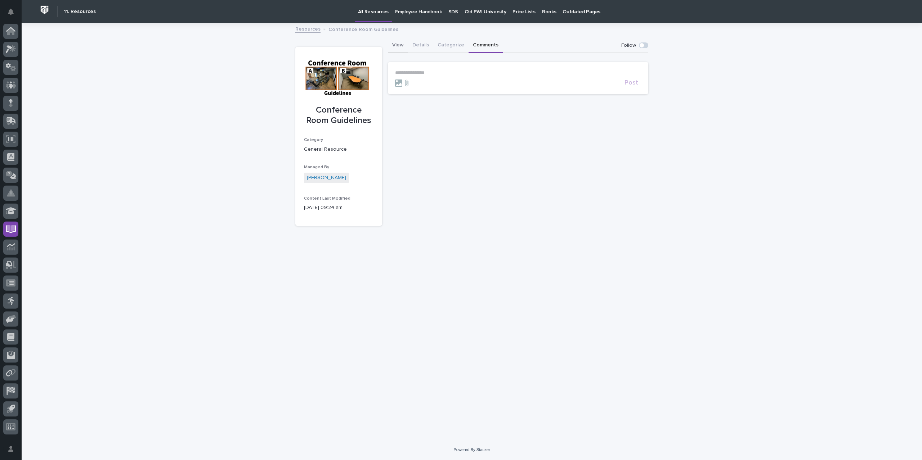
click at [399, 45] on button "View" at bounding box center [398, 45] width 20 height 15
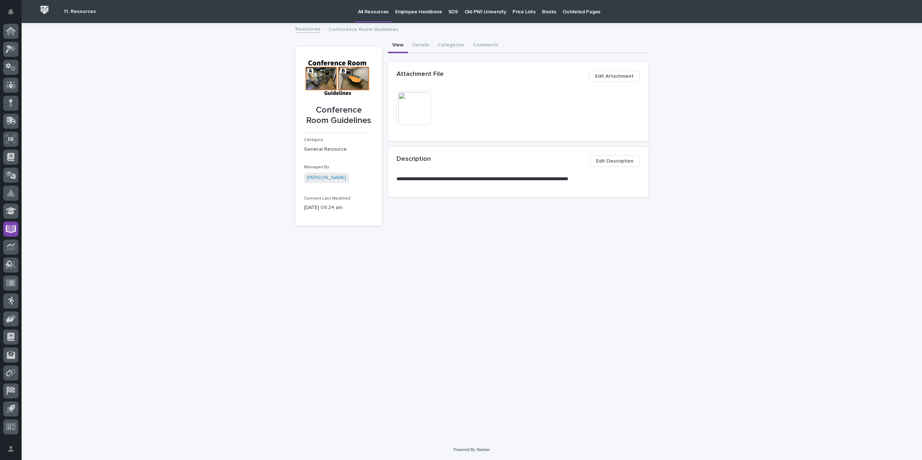
click at [415, 111] on img at bounding box center [413, 108] width 35 height 35
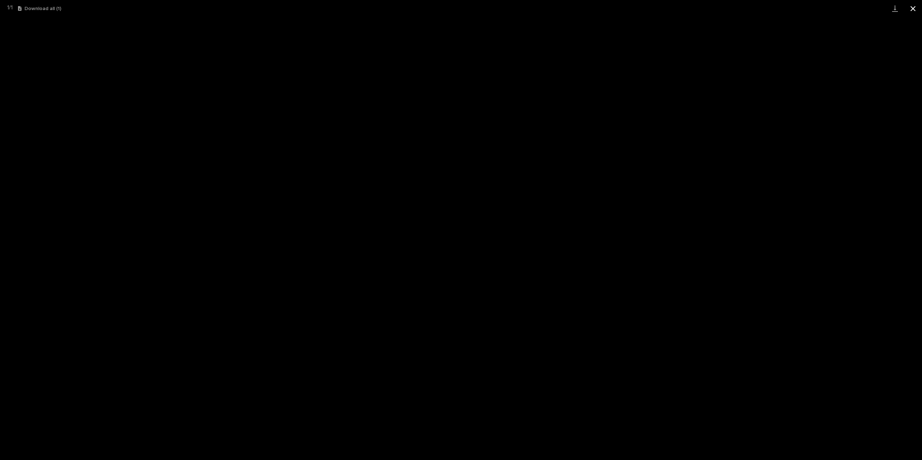
click at [916, 8] on button "Close gallery" at bounding box center [913, 8] width 18 height 17
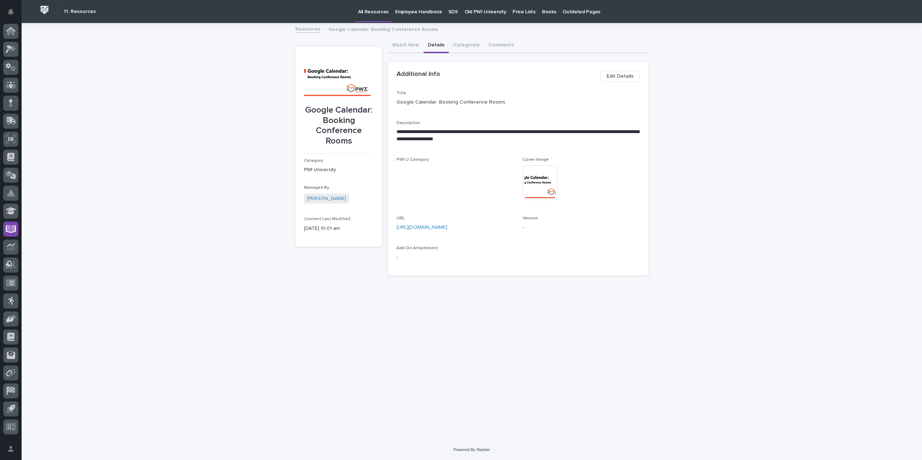
click at [439, 43] on button "Details" at bounding box center [435, 45] width 25 height 15
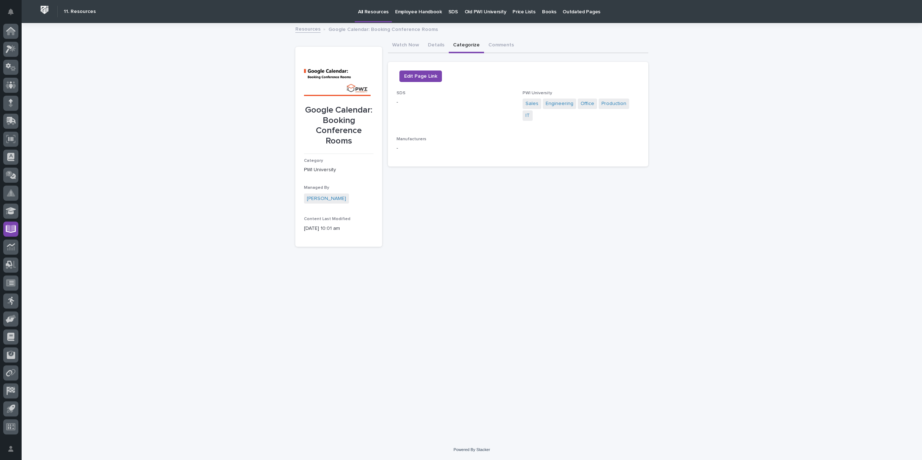
click at [453, 45] on button "Categorize" at bounding box center [466, 45] width 35 height 15
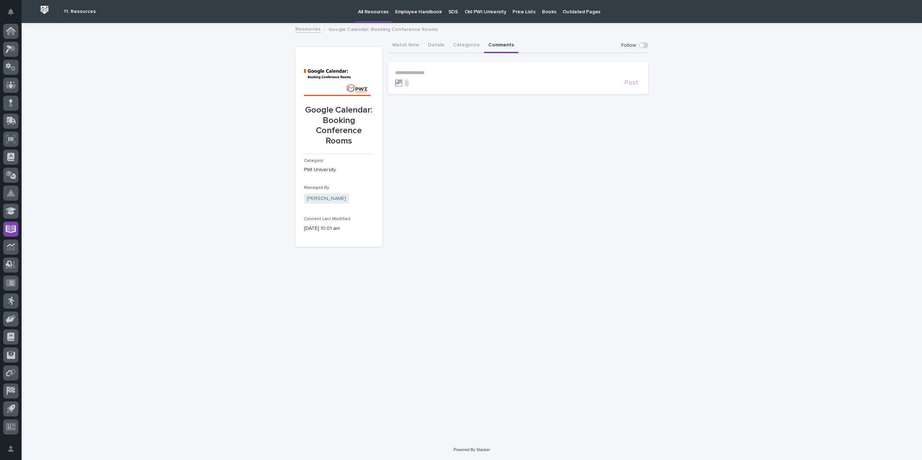
click at [490, 45] on button "Comments" at bounding box center [501, 45] width 34 height 15
click at [410, 48] on button "Watch Now" at bounding box center [406, 45] width 36 height 15
